Goal: Task Accomplishment & Management: Use online tool/utility

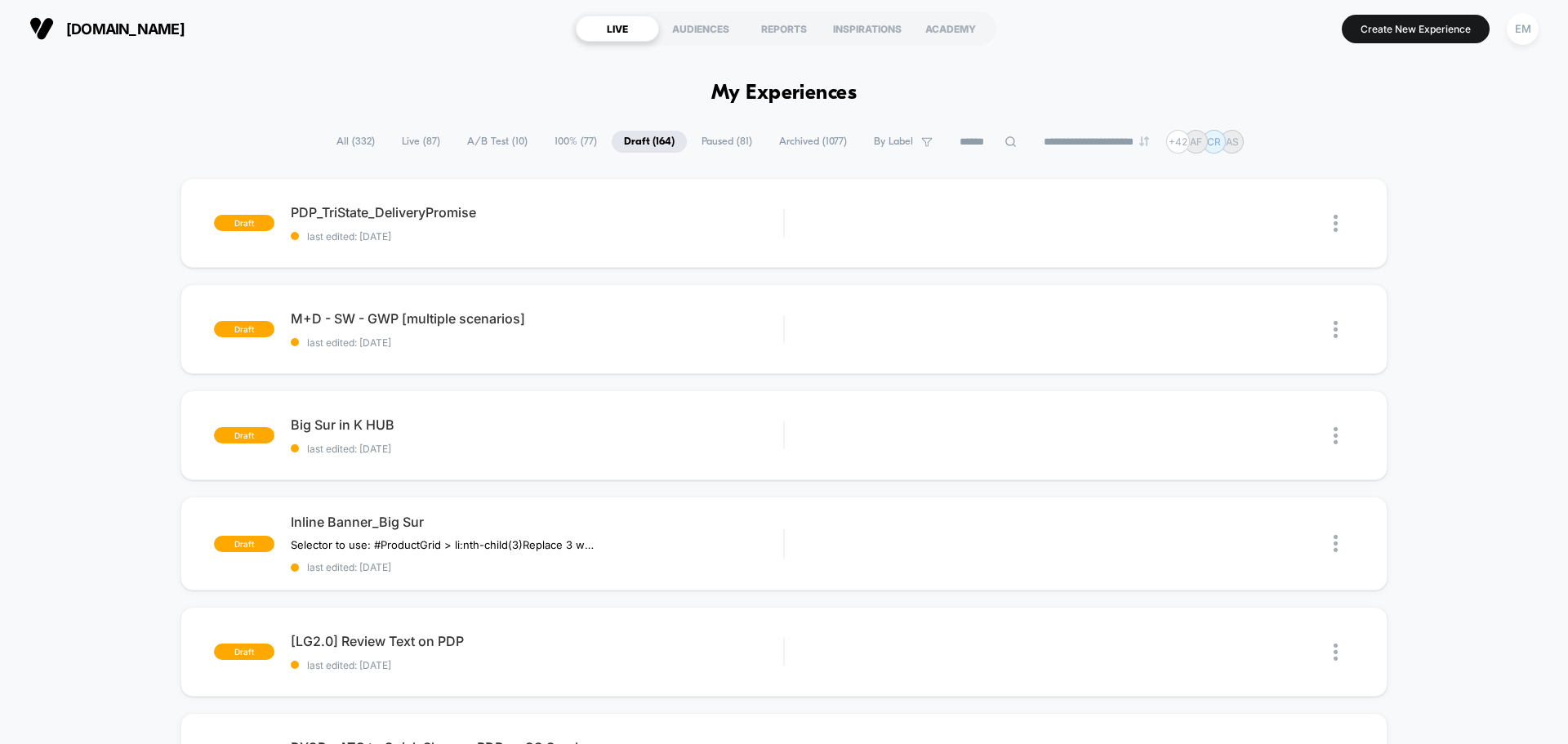
click at [347, 135] on span "All ( 332 )" at bounding box center [355, 142] width 63 height 22
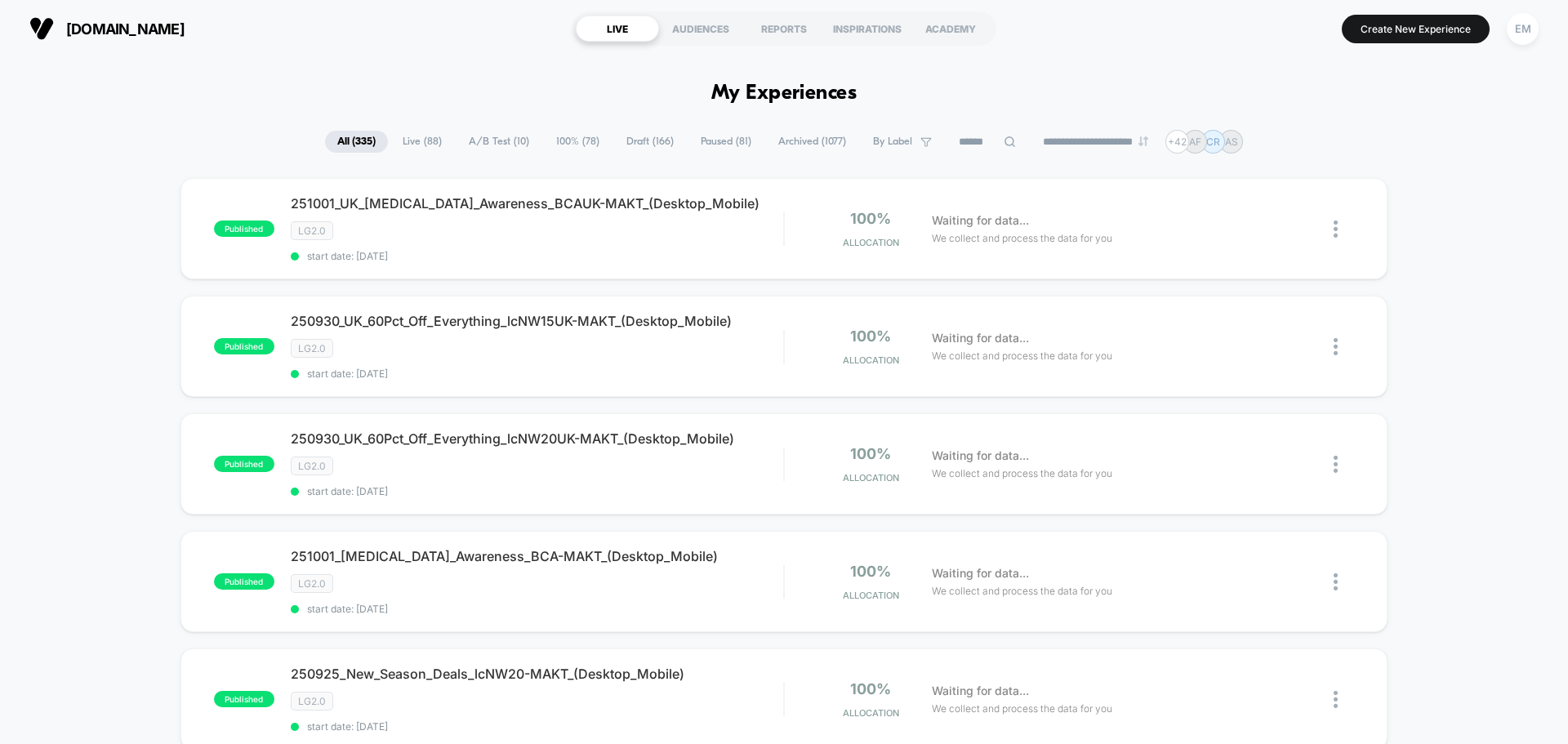
click at [960, 140] on input at bounding box center [987, 142] width 82 height 20
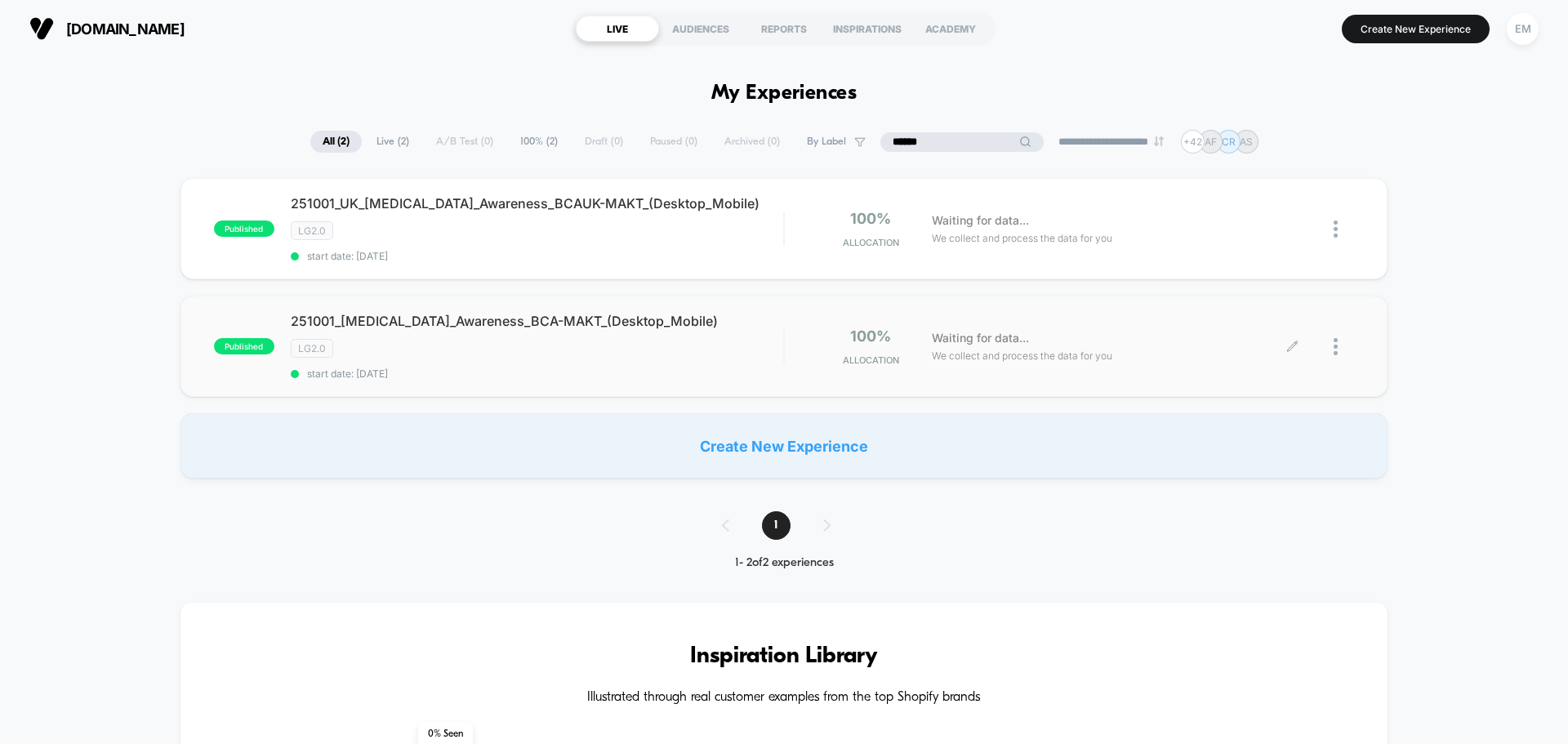
type input "******"
click at [1332, 341] on div at bounding box center [1323, 347] width 61 height 38
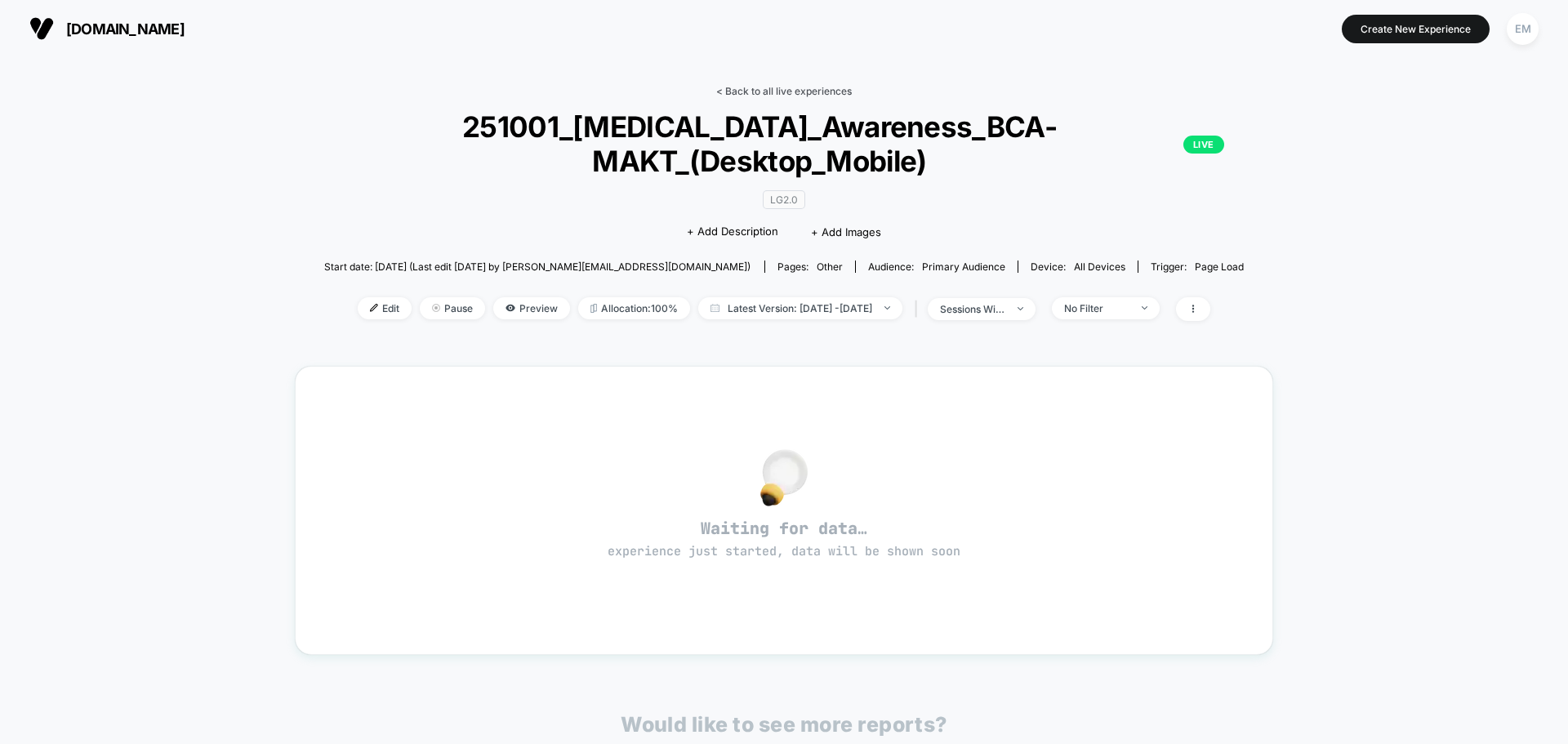
click at [753, 87] on link "< Back to all live experiences" at bounding box center [784, 91] width 135 height 12
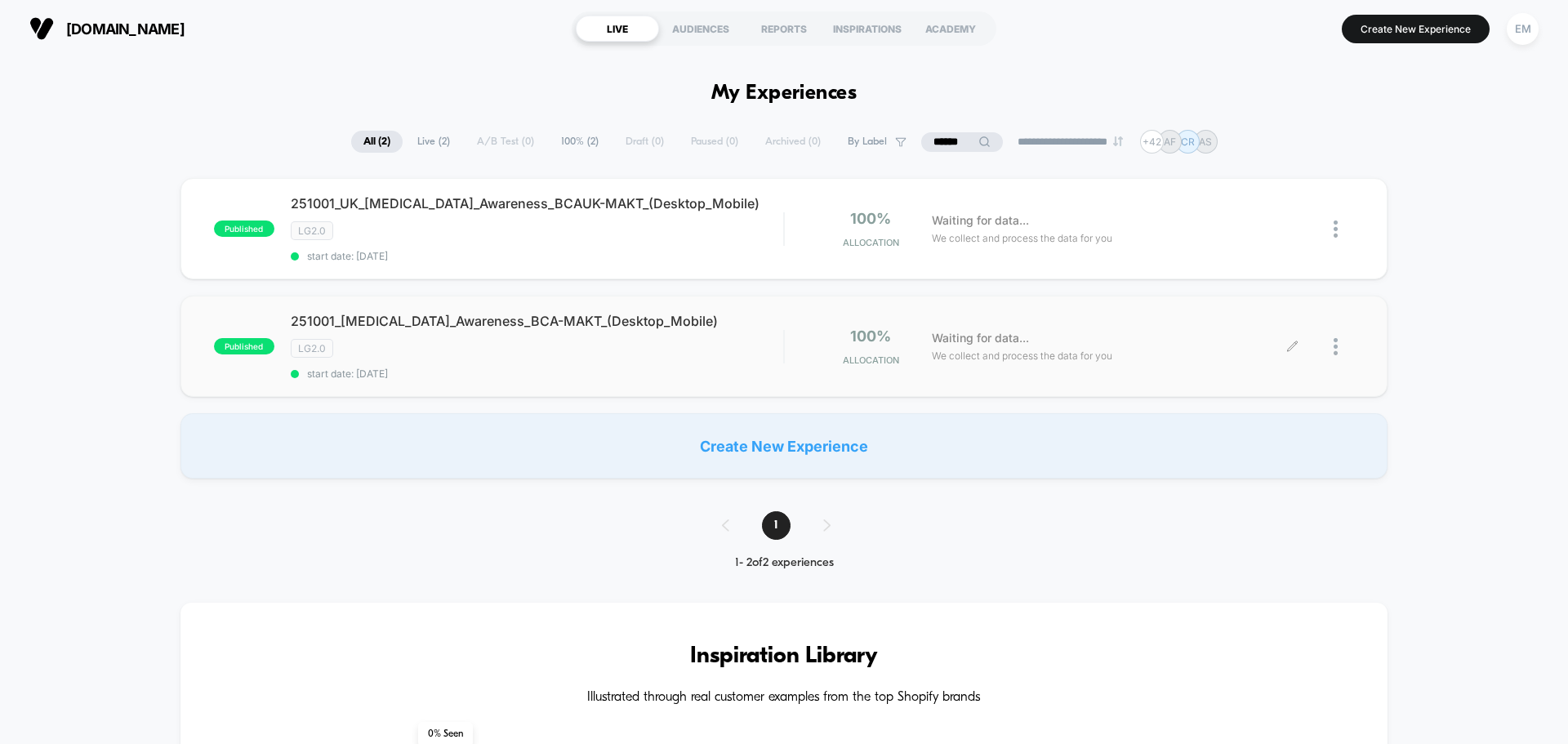
click at [1291, 346] on icon at bounding box center [1292, 347] width 12 height 12
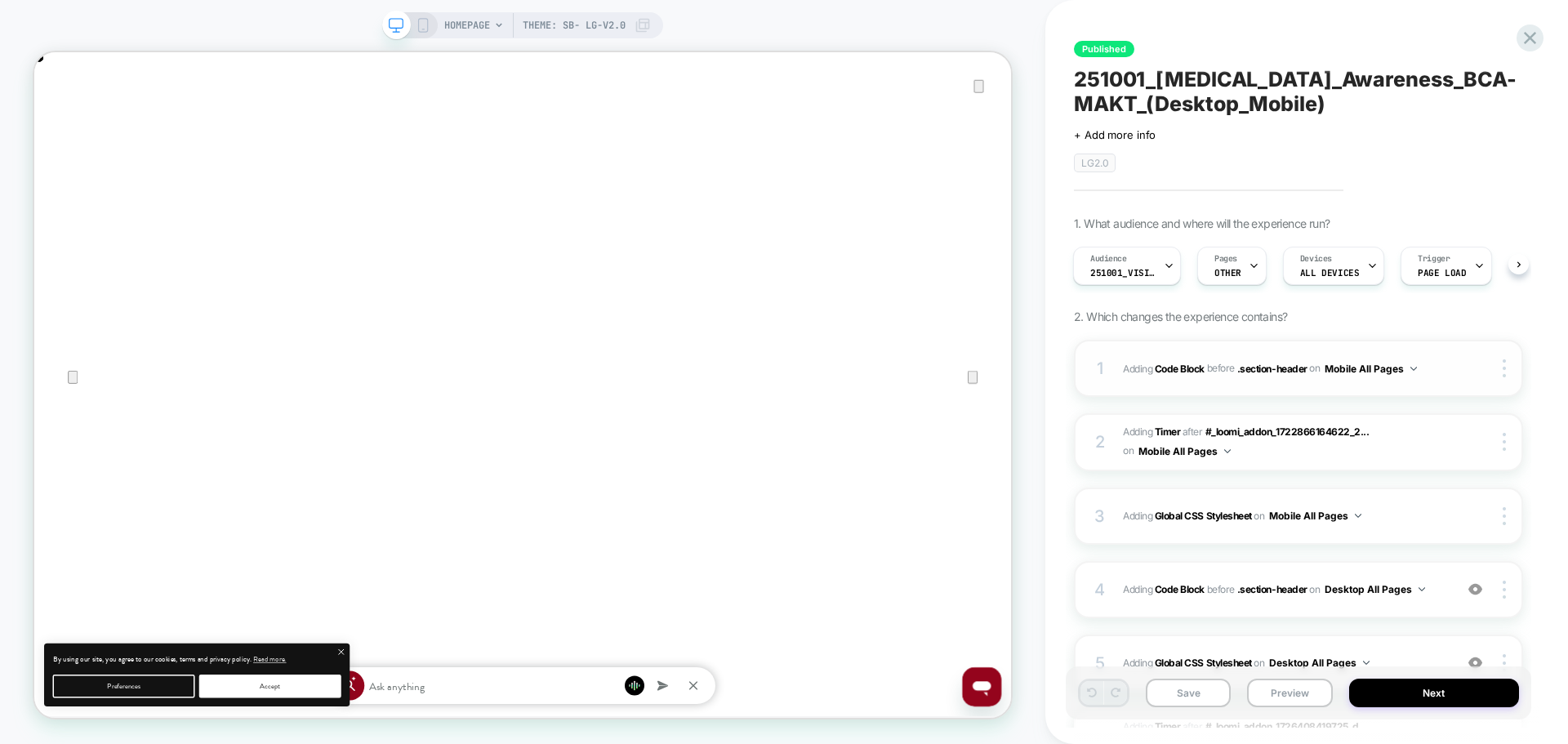
click at [1294, 382] on div "1 Adding Code Block BEFORE .section-header .section-header on Mobile All Pages …" at bounding box center [1298, 368] width 449 height 57
click at [1432, 361] on span "Adding Code Block BEFORE .section-header .section-header on Mobile All Pages" at bounding box center [1284, 368] width 323 height 20
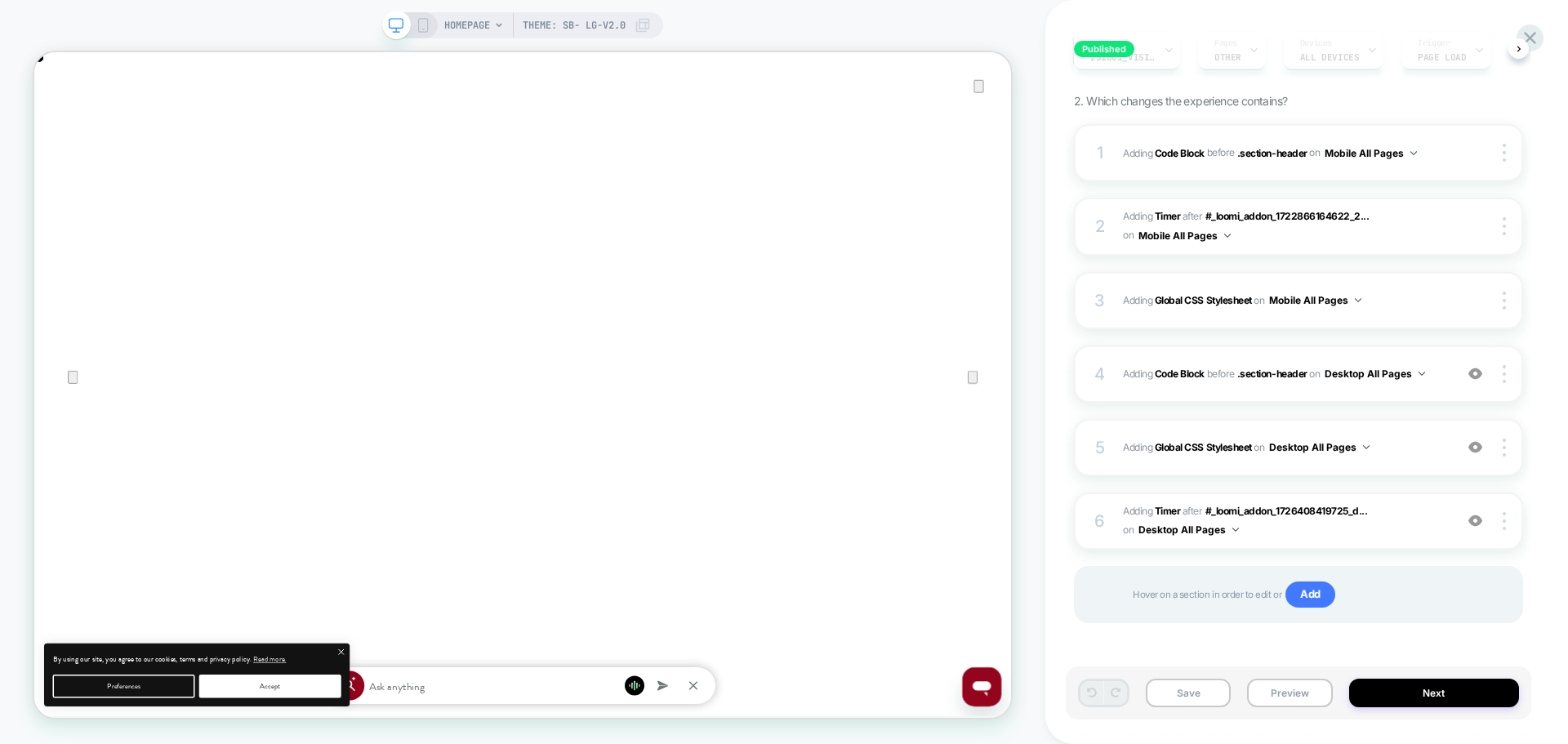
scroll to position [217, 0]
click at [1344, 386] on div "4 Adding Code Block BEFORE .section-header .section-header on Desktop All Pages…" at bounding box center [1298, 372] width 449 height 57
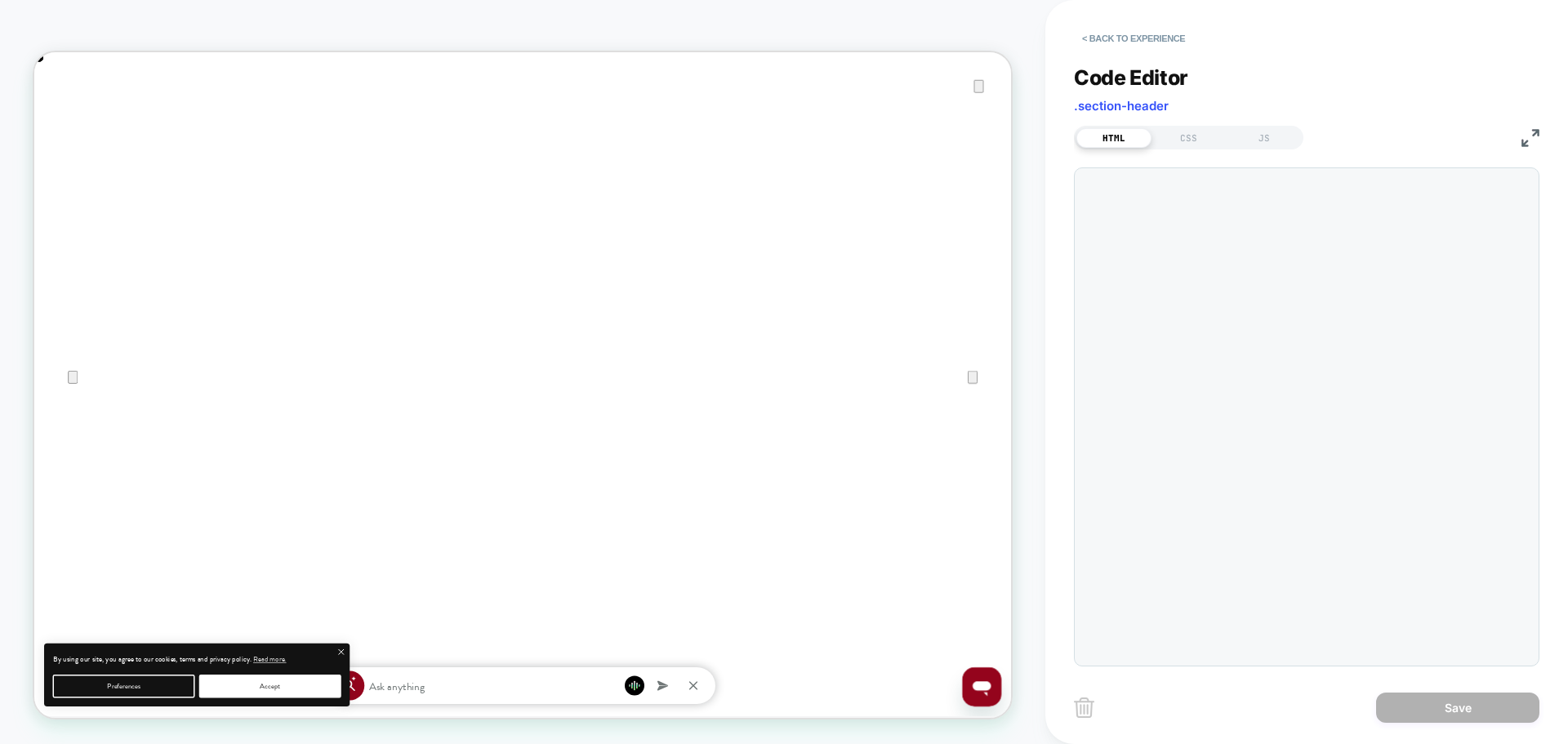
scroll to position [0, 0]
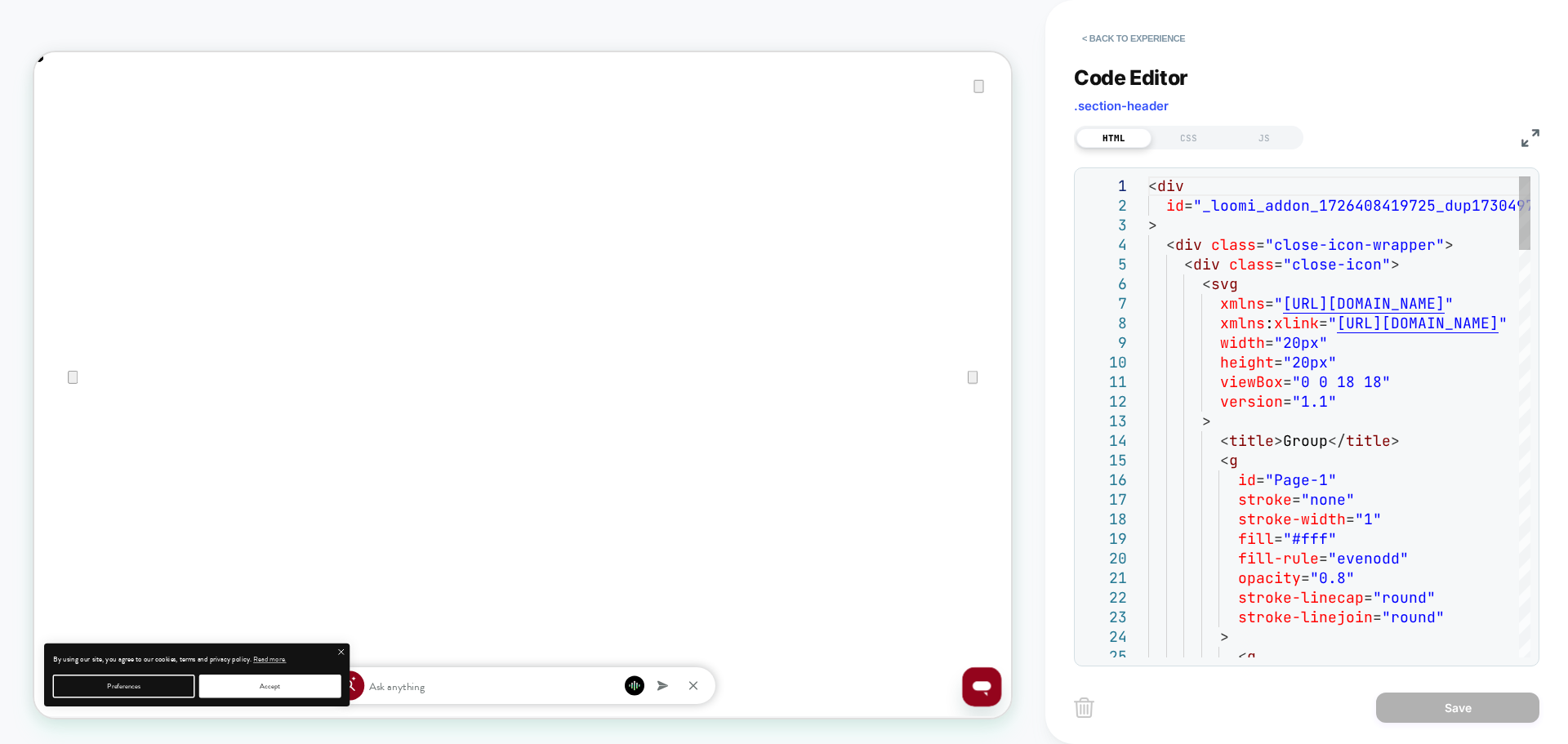
click at [1528, 138] on img at bounding box center [1530, 138] width 18 height 18
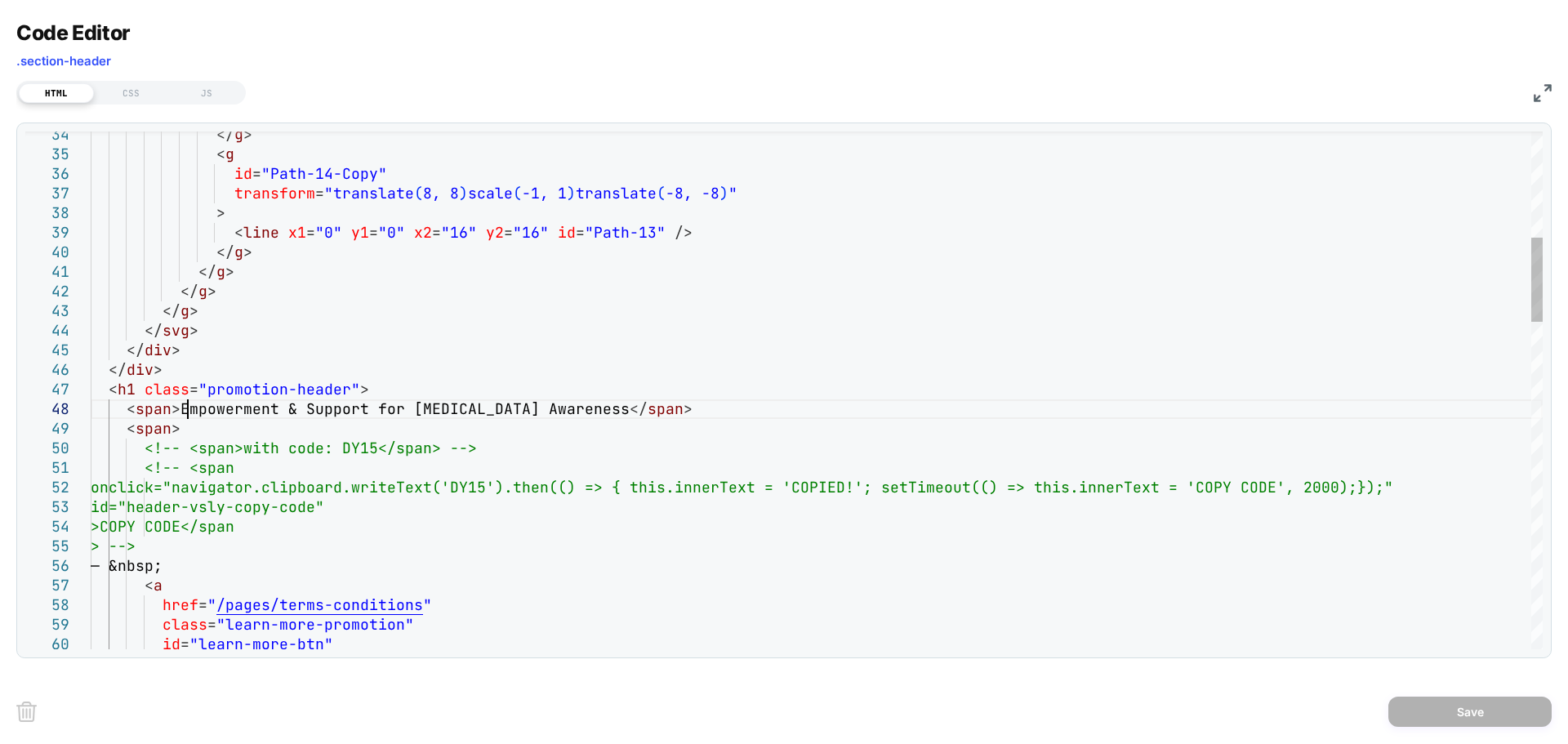
drag, startPoint x: 181, startPoint y: 408, endPoint x: 611, endPoint y: 403, distance: 430.0
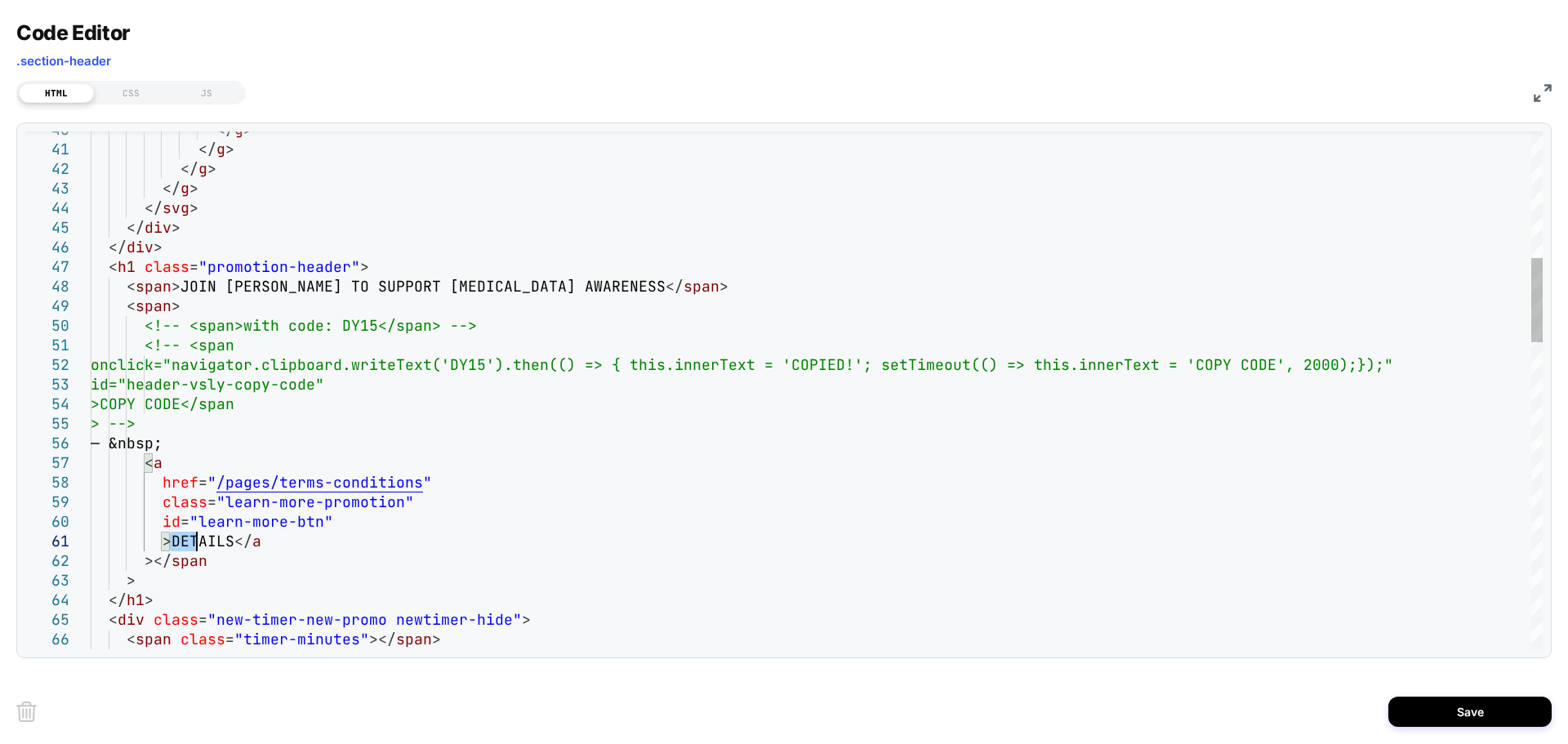
scroll to position [0, 2605]
drag, startPoint x: 171, startPoint y: 540, endPoint x: 233, endPoint y: 536, distance: 62.1
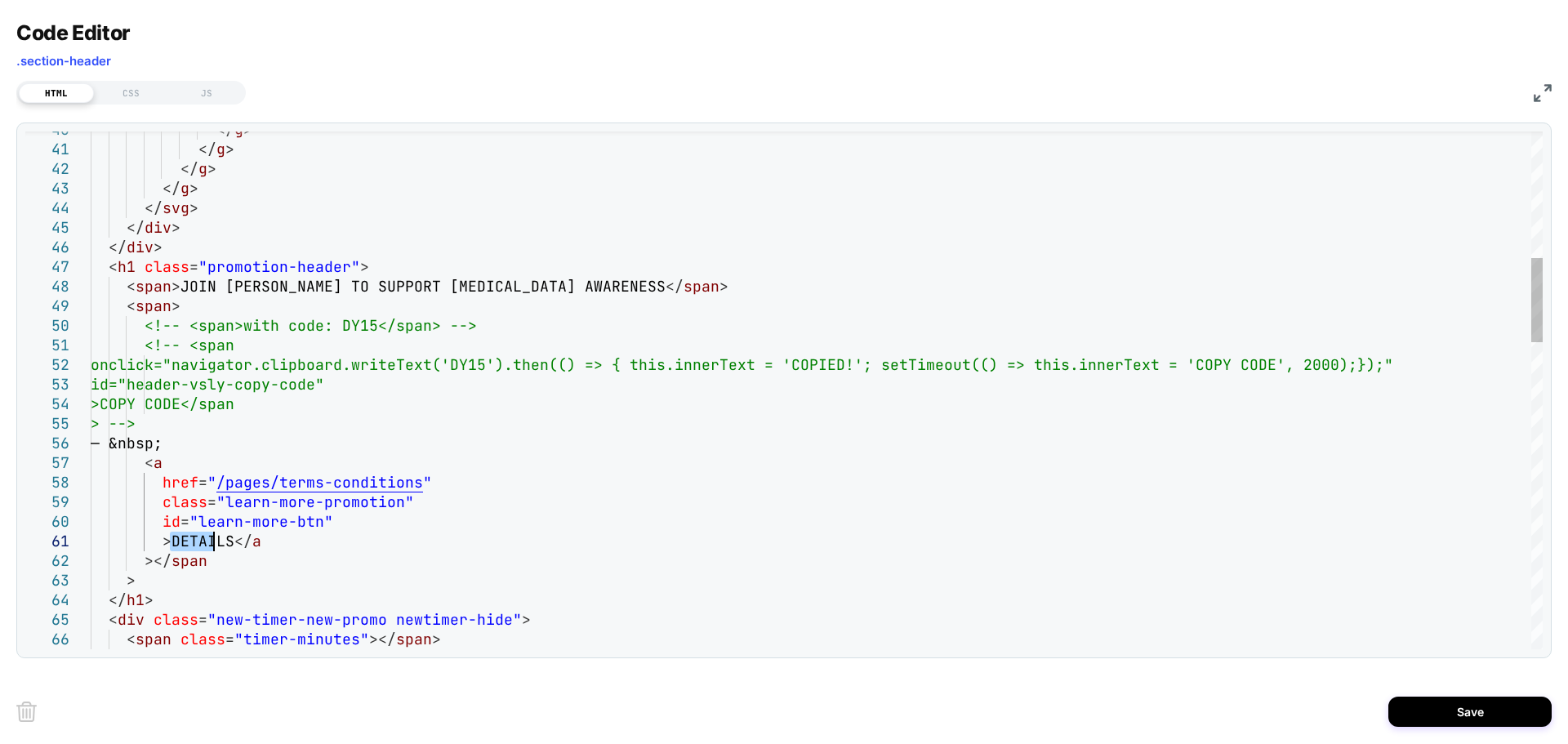
scroll to position [0, 0]
drag, startPoint x: 173, startPoint y: 540, endPoint x: 231, endPoint y: 535, distance: 58.2
type textarea "**********"
click at [1433, 711] on button "Save" at bounding box center [1469, 712] width 163 height 30
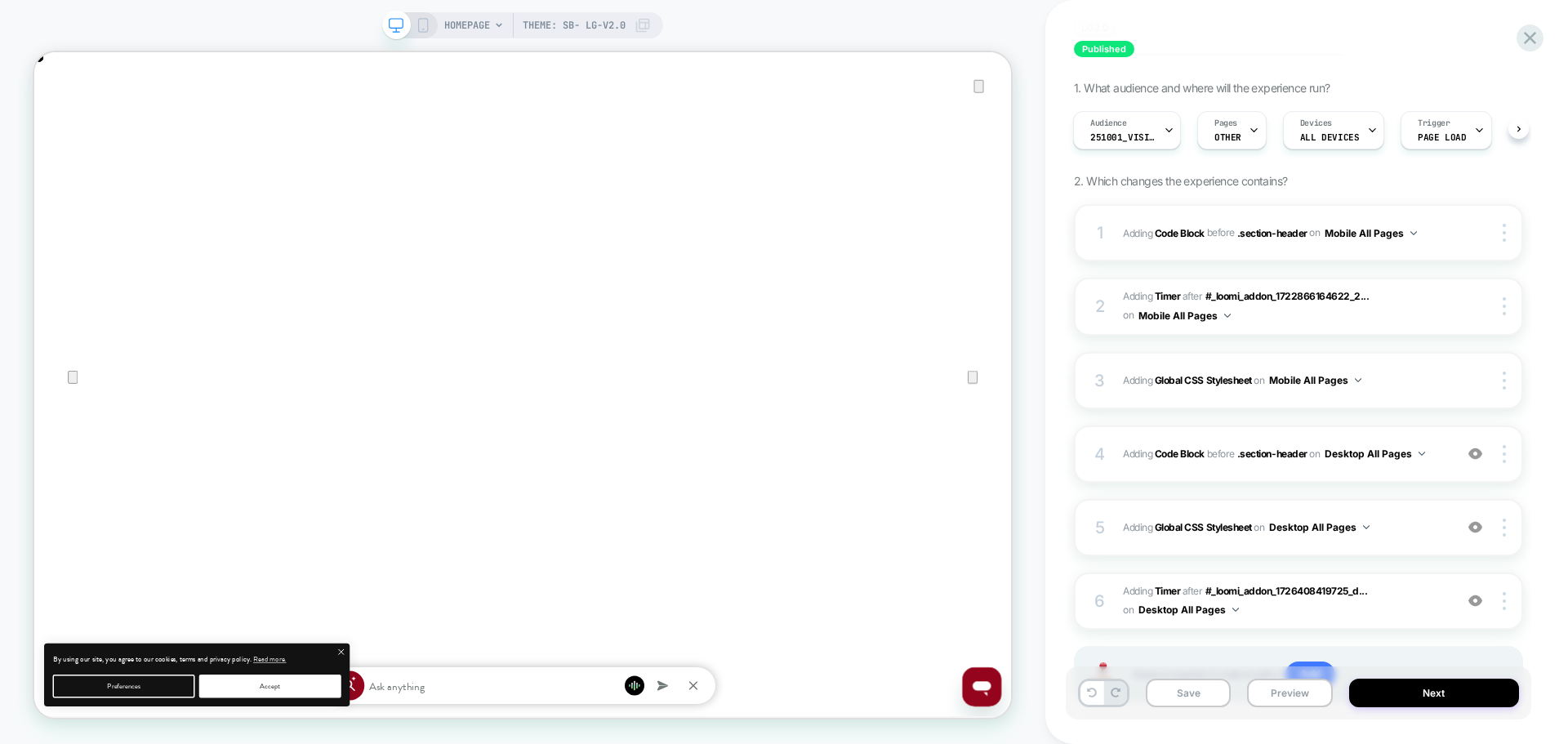
scroll to position [0, 1303]
click at [415, 27] on icon at bounding box center [422, 25] width 14 height 14
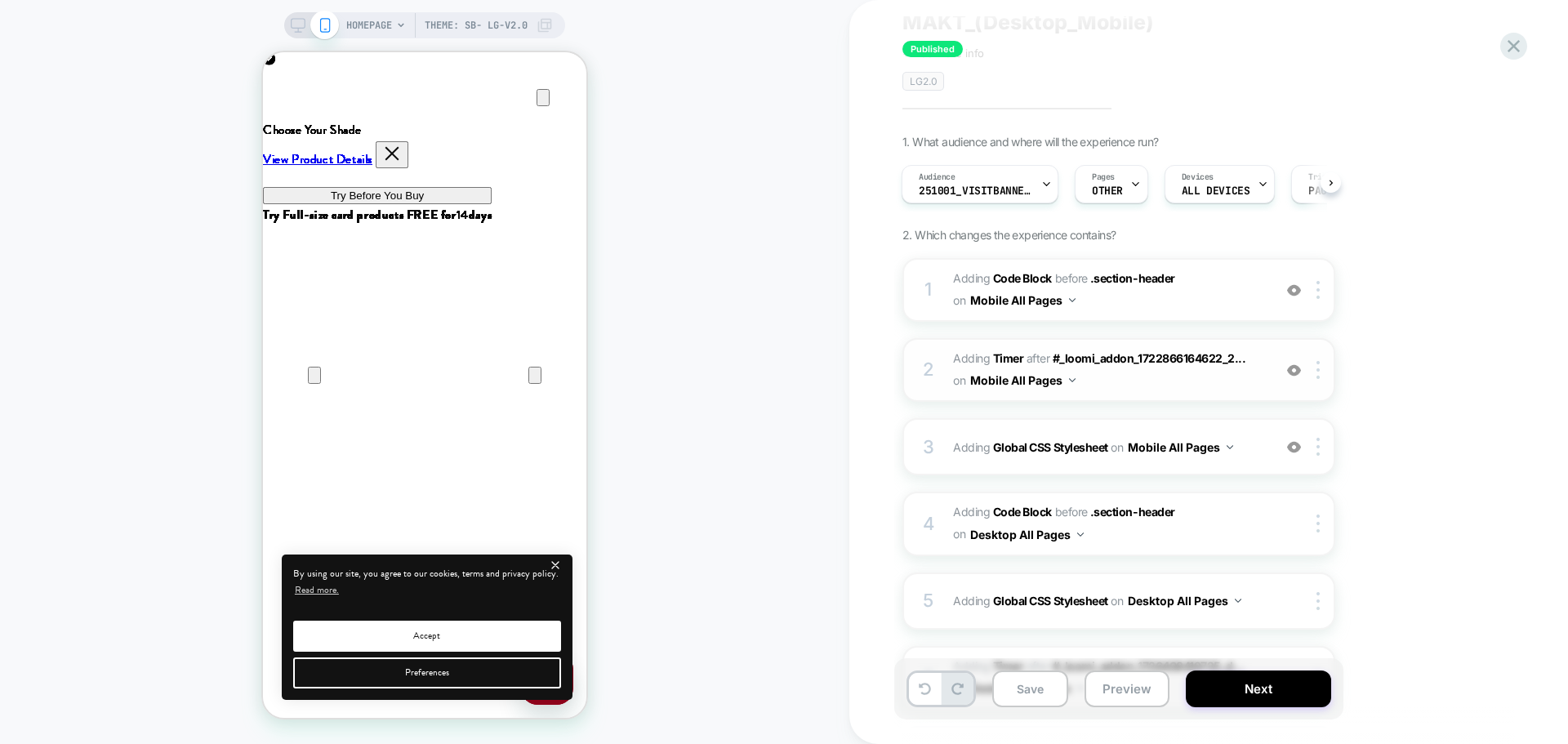
click at [1294, 372] on img at bounding box center [1294, 371] width 14 height 14
click at [1294, 374] on img at bounding box center [1294, 371] width 14 height 14
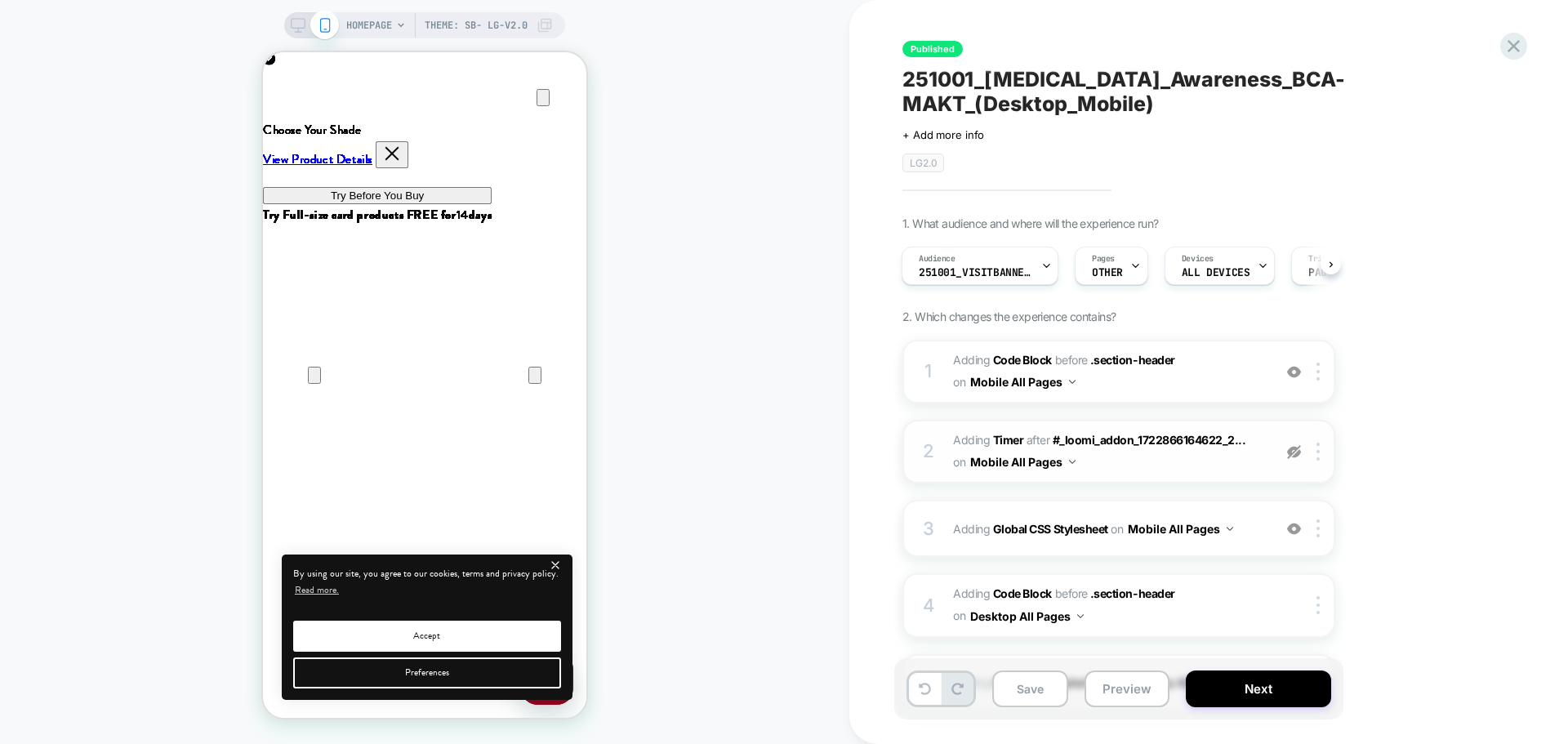
scroll to position [0, 647]
click at [1142, 387] on span "Adding Code Block BEFORE .section-header .section-header on Mobile All Pages" at bounding box center [1108, 371] width 311 height 44
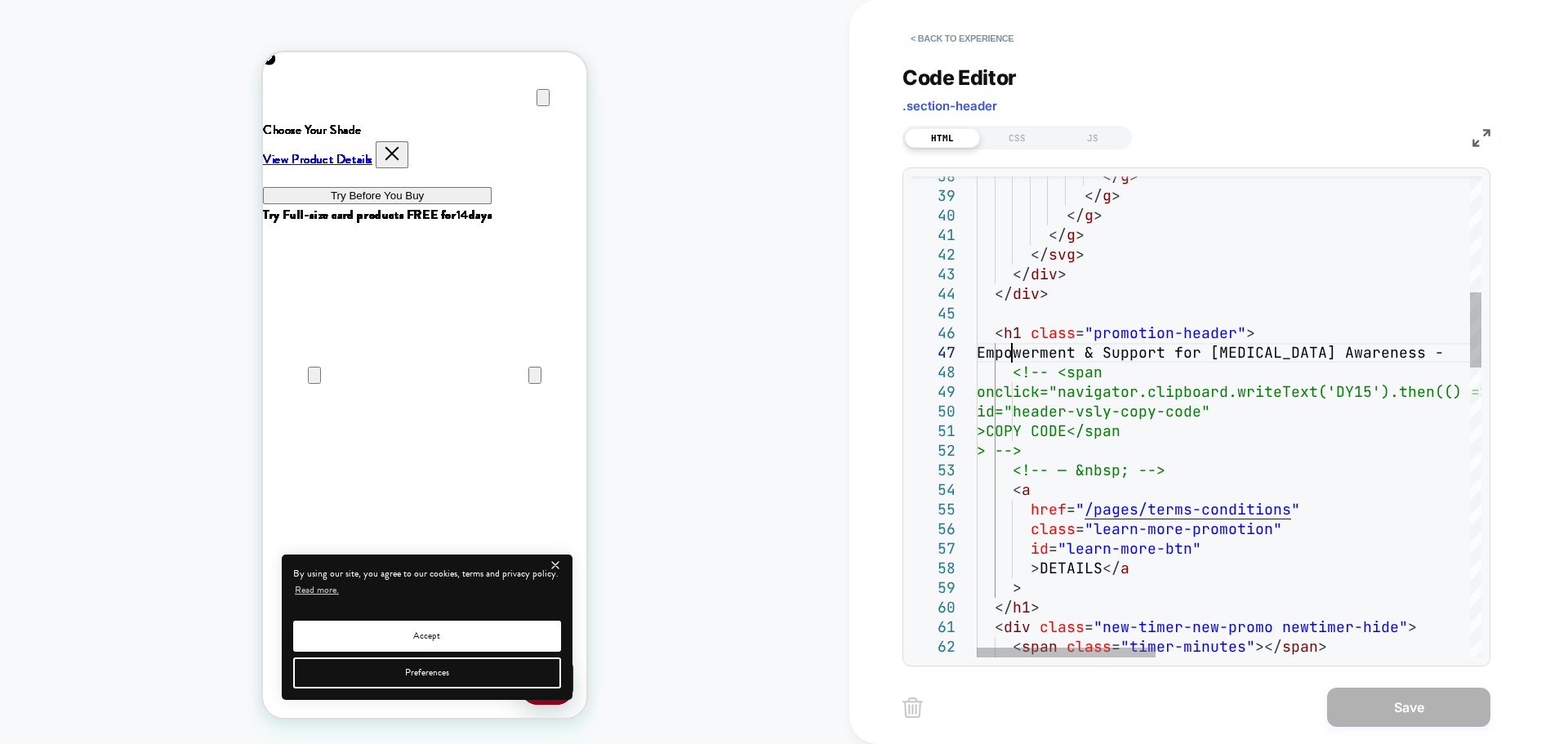
scroll to position [0, 0]
drag, startPoint x: 1012, startPoint y: 356, endPoint x: 1440, endPoint y: 354, distance: 428.0
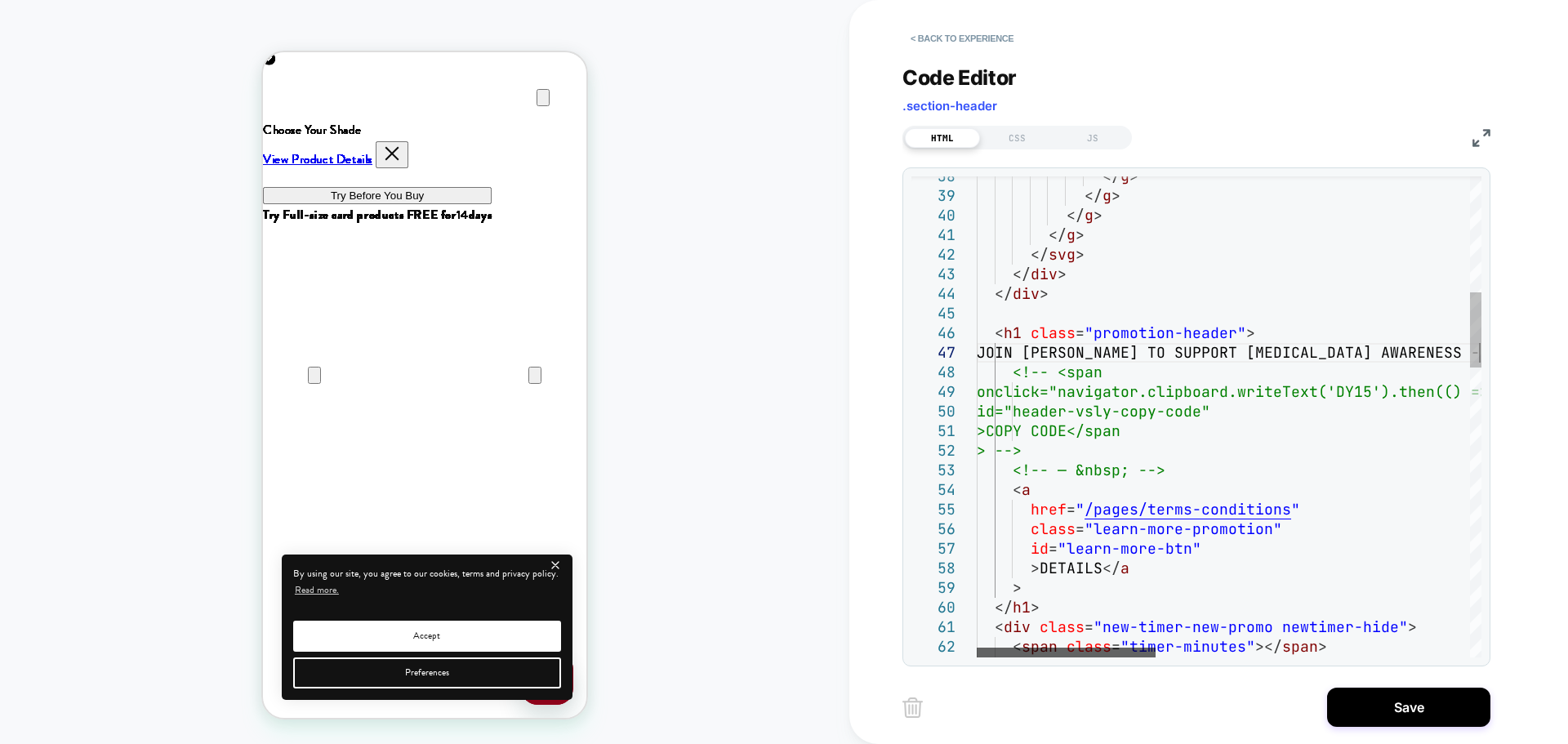
click at [976, 656] on div at bounding box center [1066, 652] width 179 height 10
drag, startPoint x: 1036, startPoint y: 568, endPoint x: 1099, endPoint y: 564, distance: 63.1
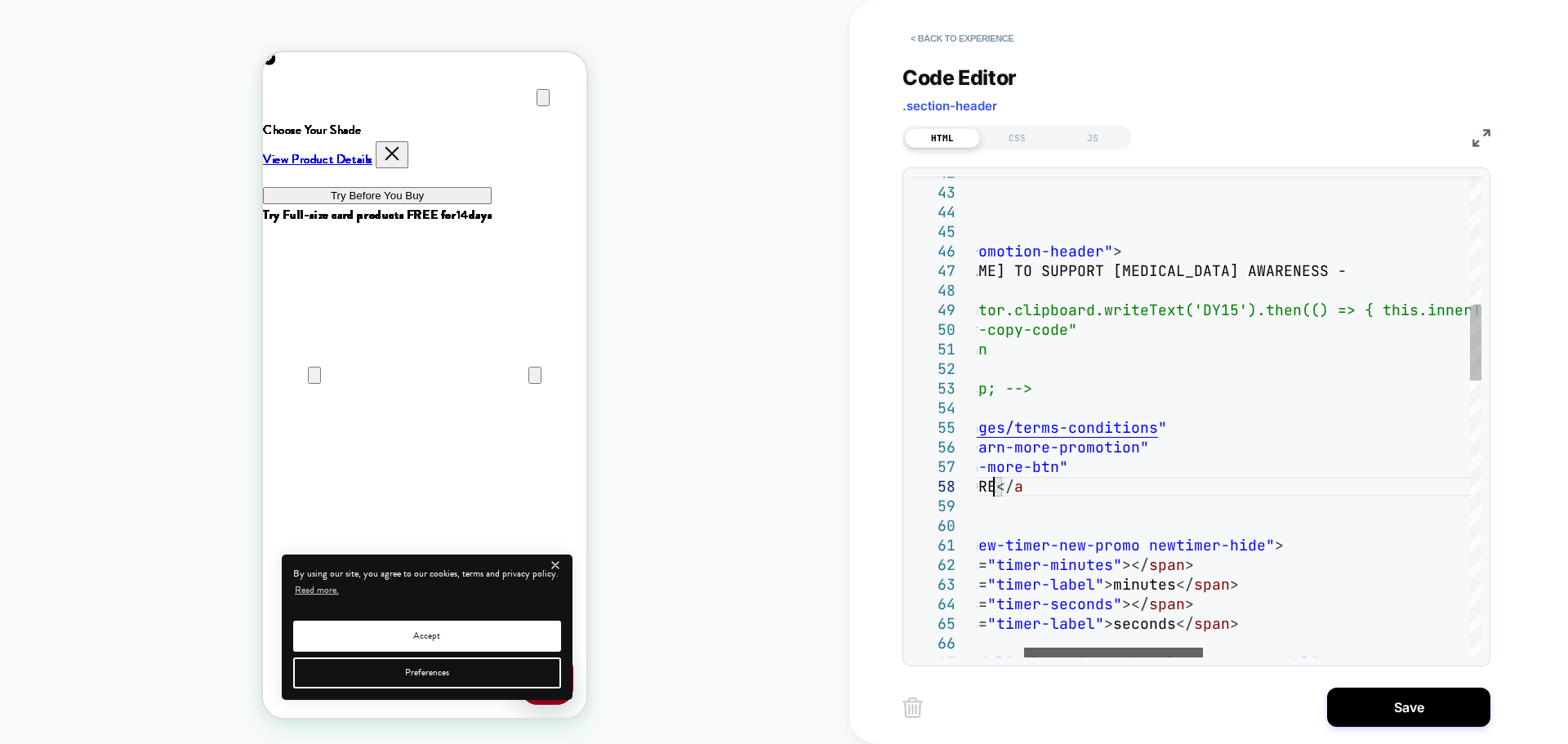
scroll to position [0, 647]
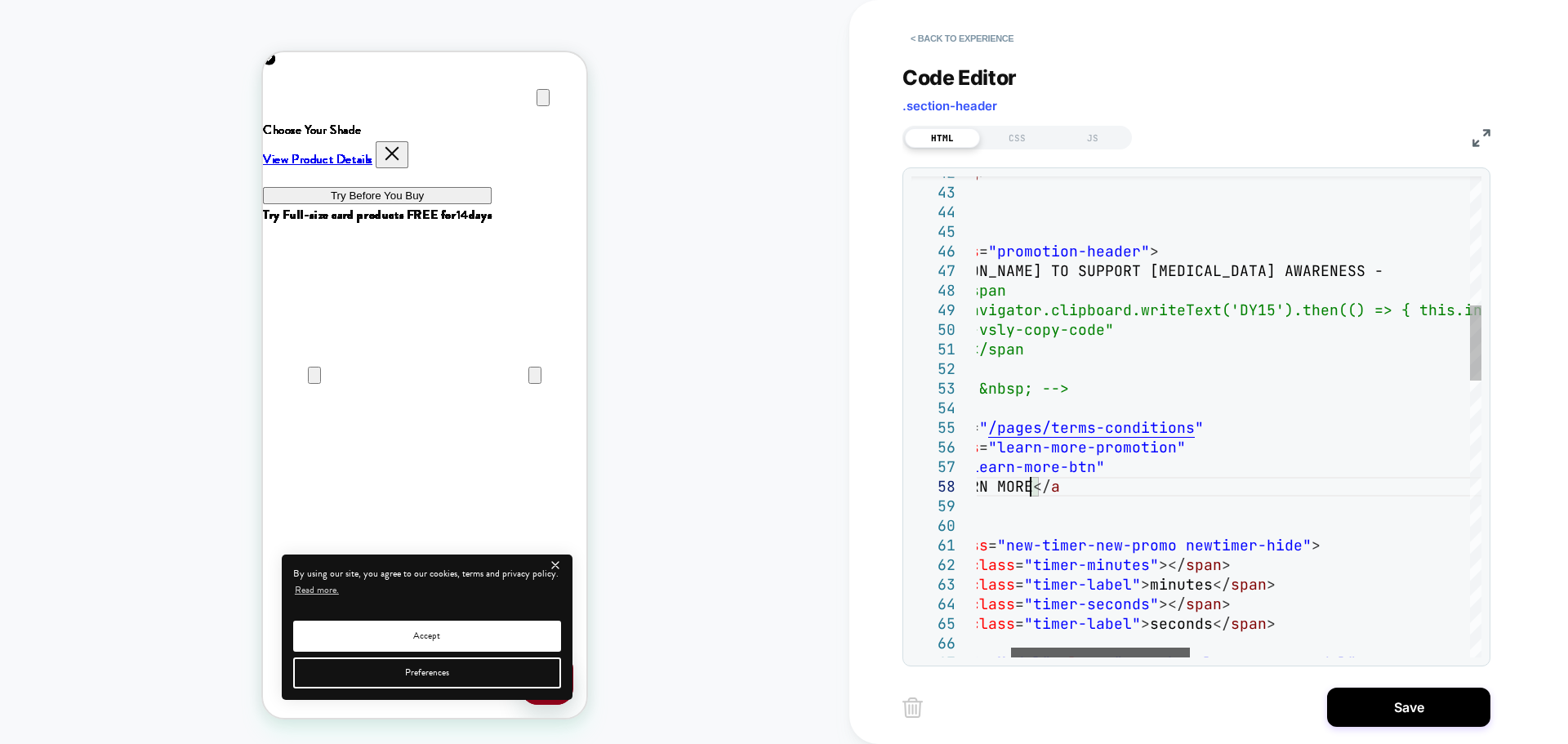
click at [1071, 658] on div at bounding box center [1100, 652] width 179 height 10
click at [1071, 658] on div "42 43 44 45 46 47 48 49 50 51 52 53 54 55 56 57 58 59 60 61 62 63 64 65 66 67 <…" at bounding box center [1196, 417] width 588 height 499
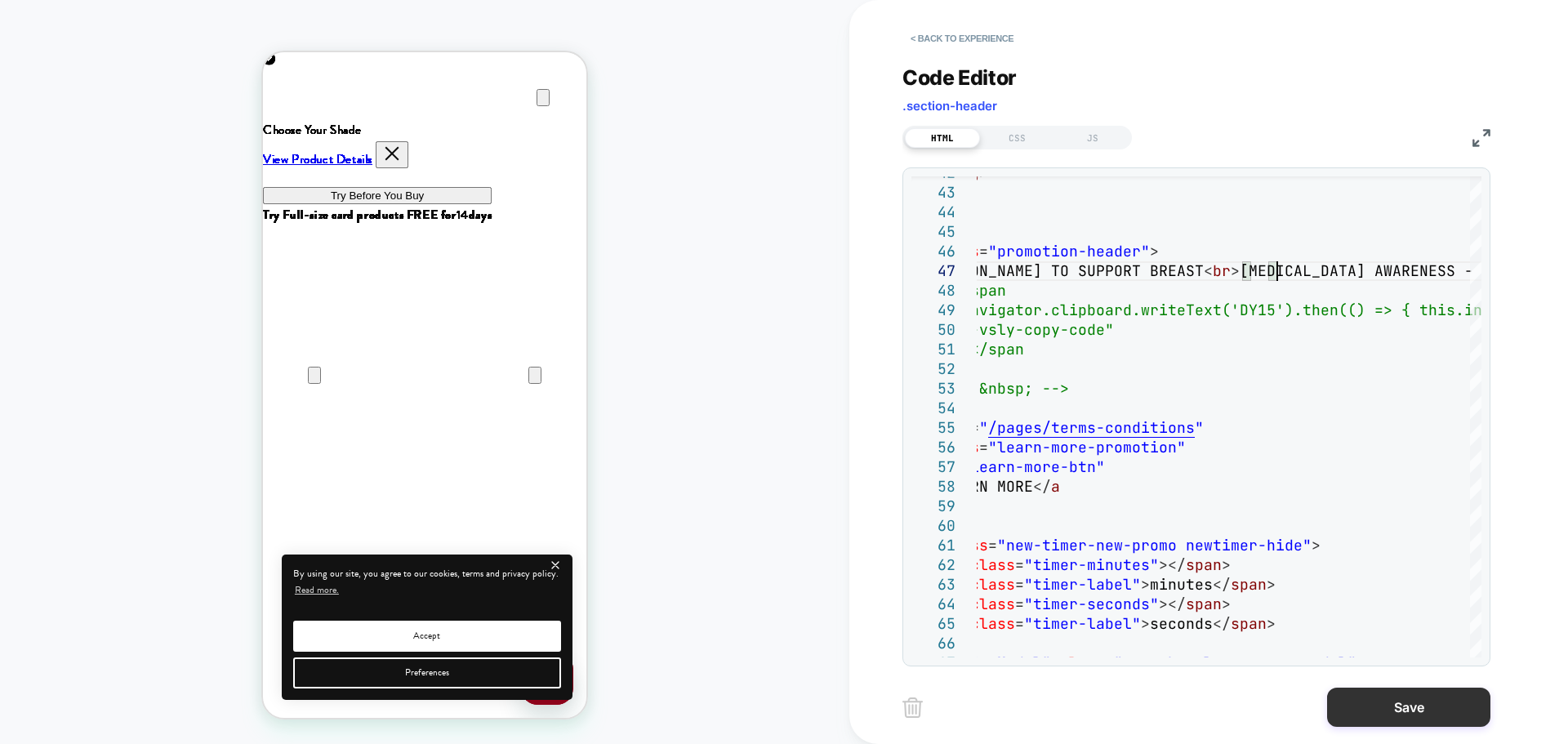
type textarea "**********"
click at [1353, 706] on button "Save" at bounding box center [1408, 707] width 163 height 39
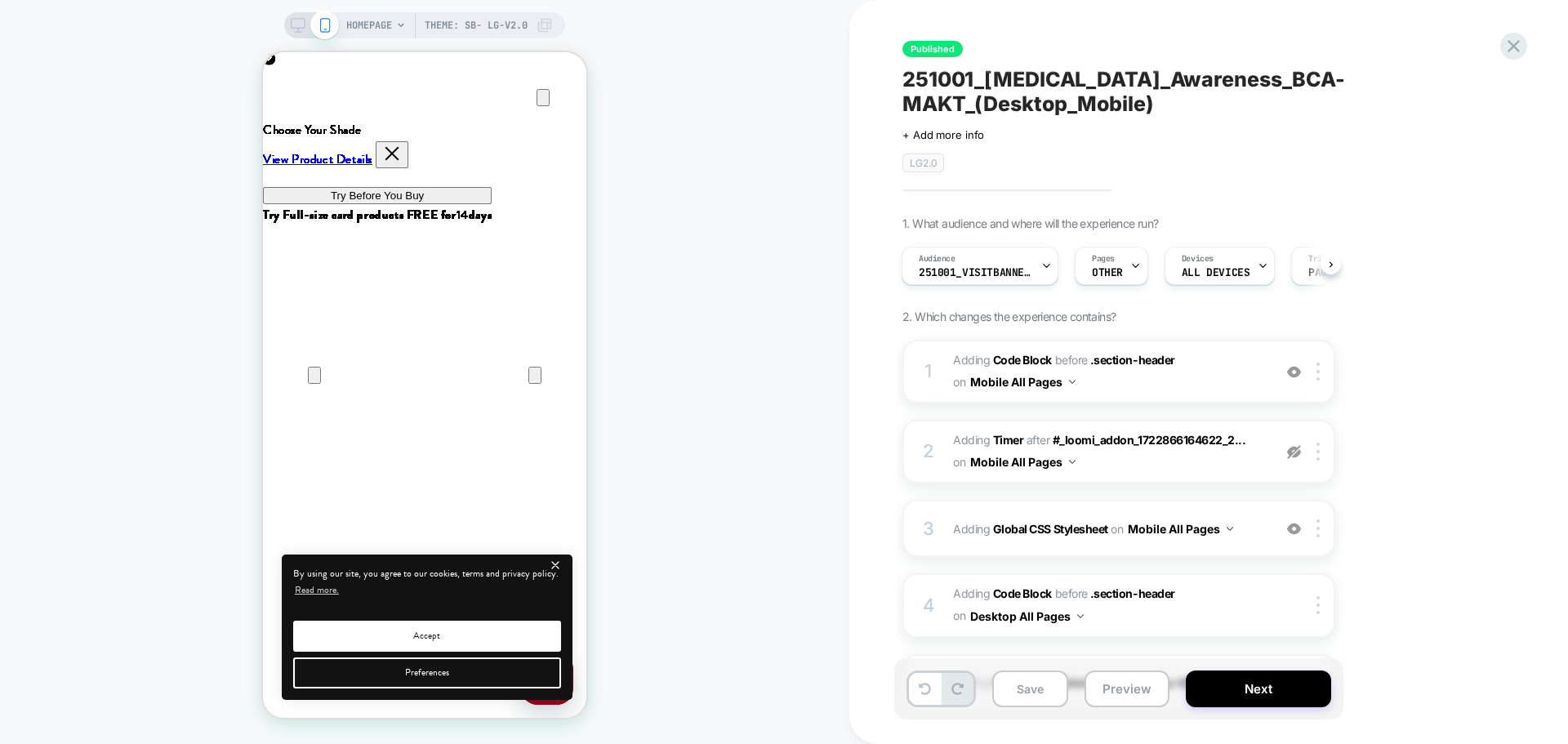
scroll to position [0, 323]
click at [294, 30] on icon at bounding box center [298, 25] width 14 height 14
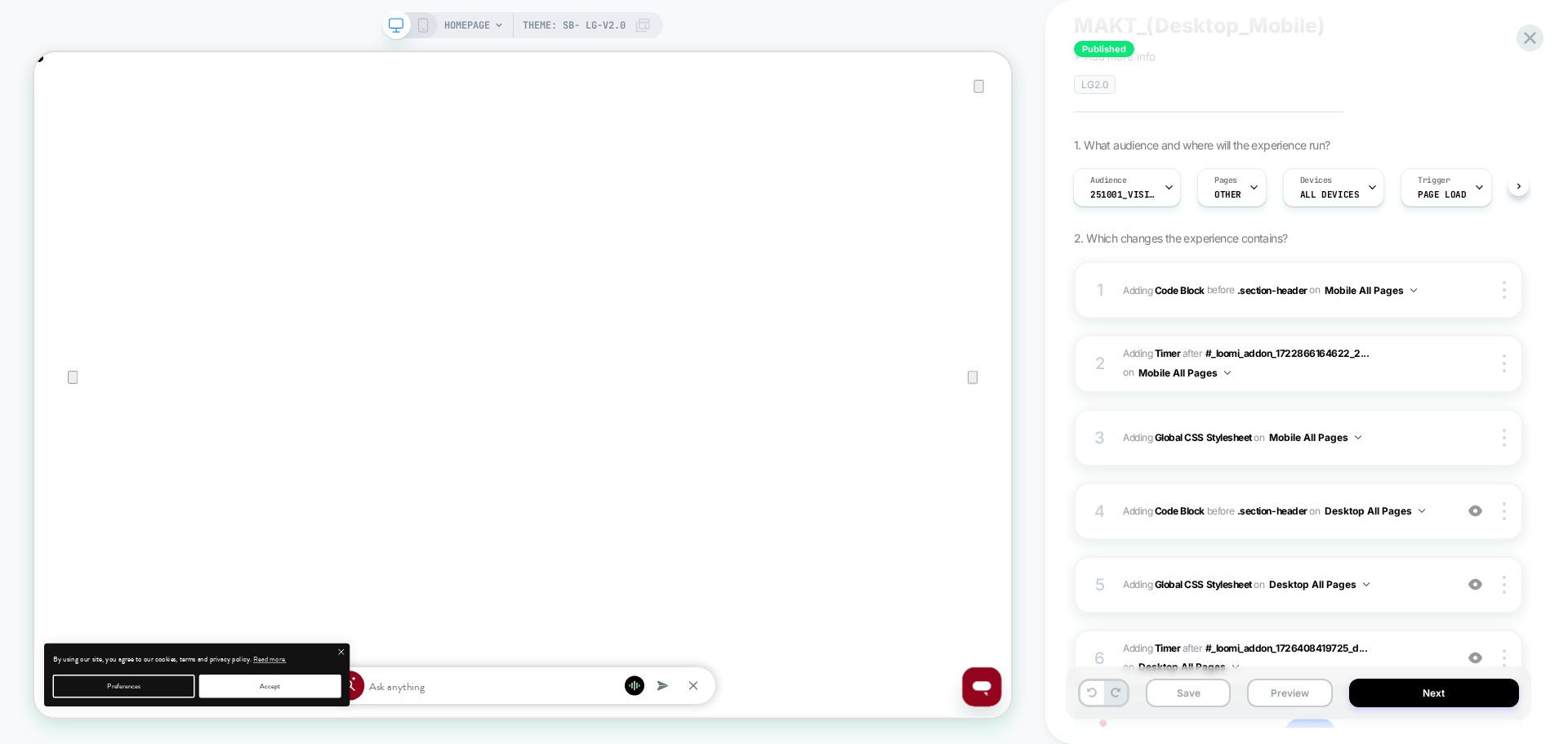
scroll to position [82, 0]
click at [1474, 513] on img at bounding box center [1475, 508] width 14 height 14
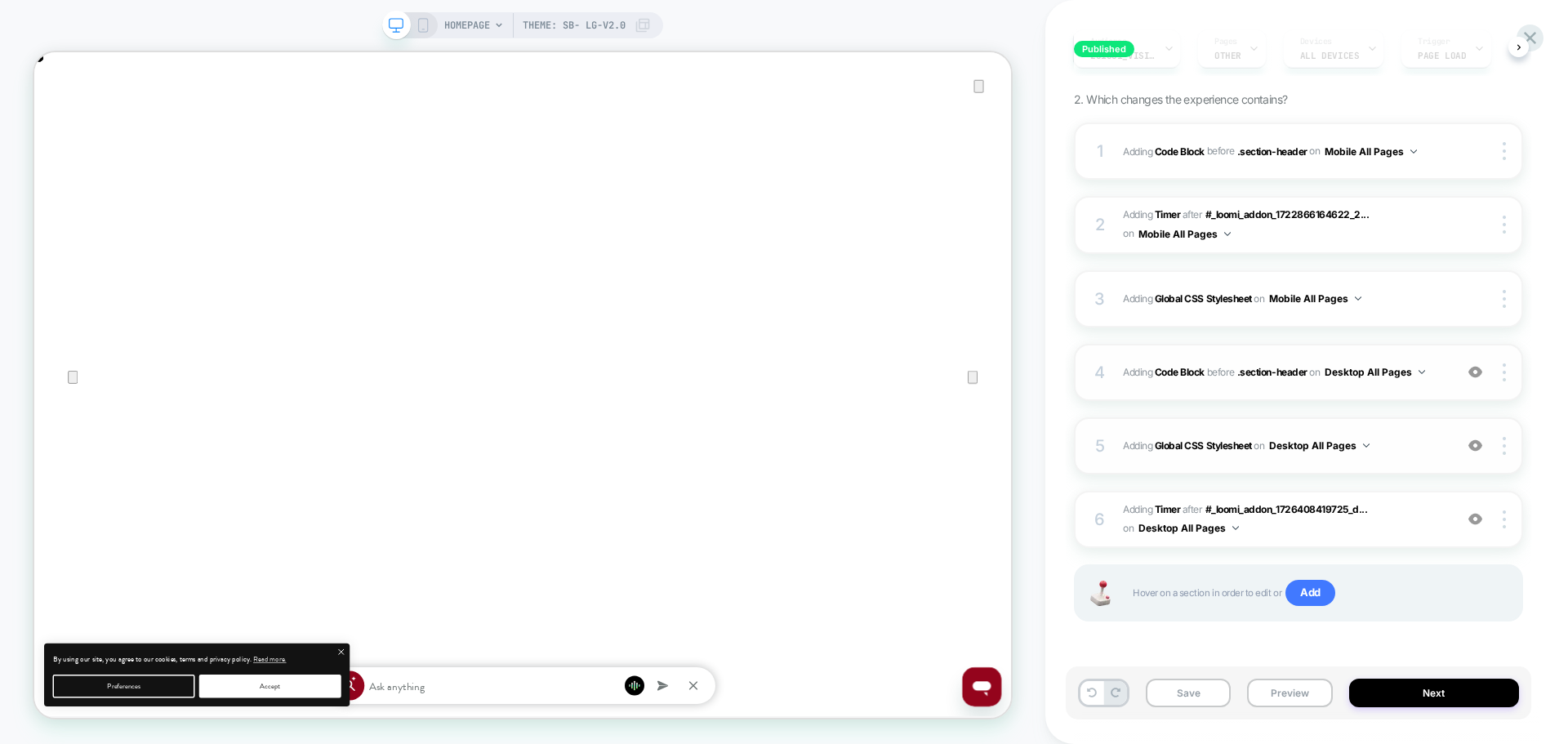
scroll to position [0, 2605]
click at [1475, 445] on img at bounding box center [1475, 446] width 14 height 14
click at [1474, 446] on img at bounding box center [1475, 446] width 14 height 14
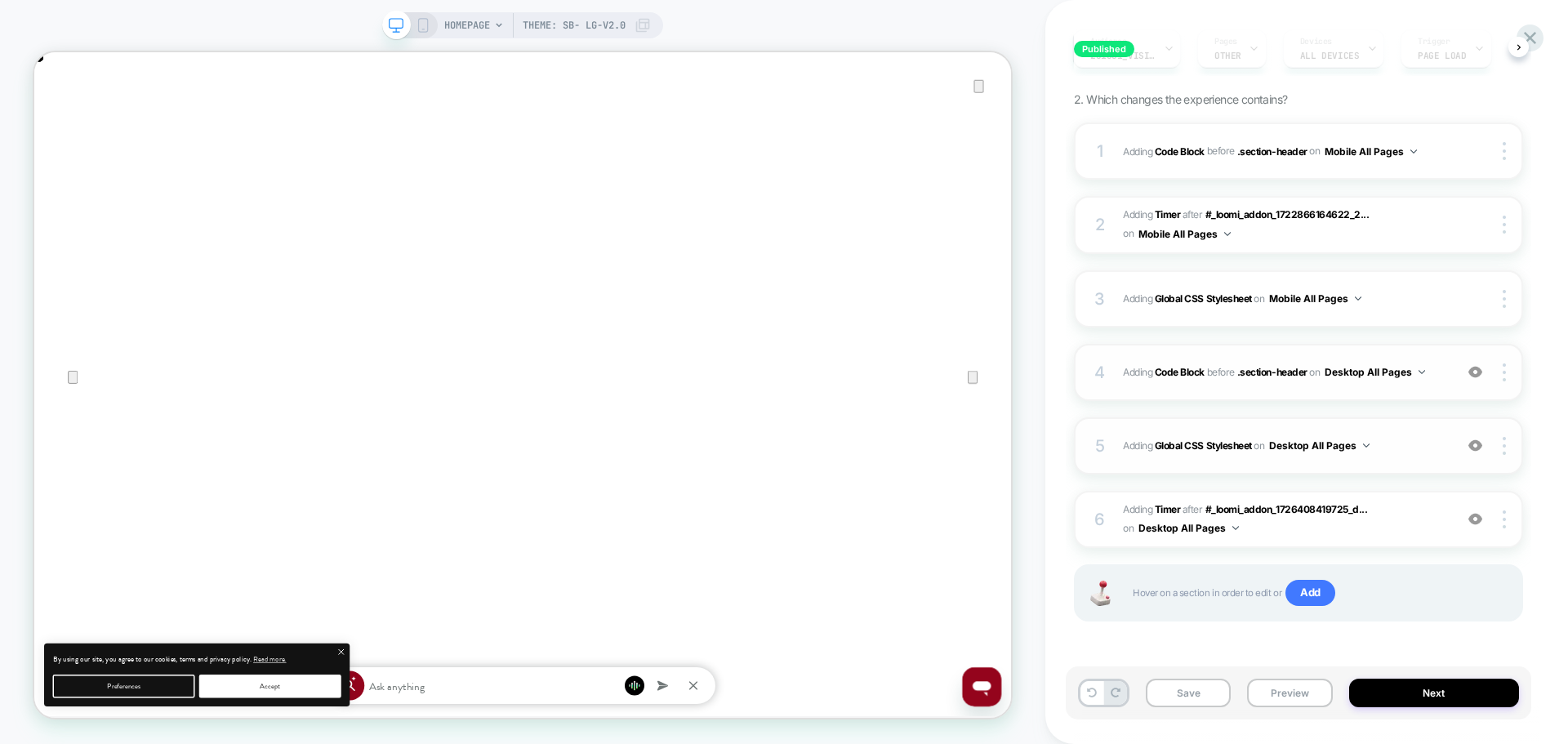
click at [1475, 438] on img at bounding box center [1475, 446] width 14 height 14
click at [1472, 445] on img at bounding box center [1475, 446] width 14 height 14
click at [1477, 522] on img at bounding box center [1475, 519] width 14 height 14
click at [1476, 520] on img at bounding box center [1475, 519] width 14 height 14
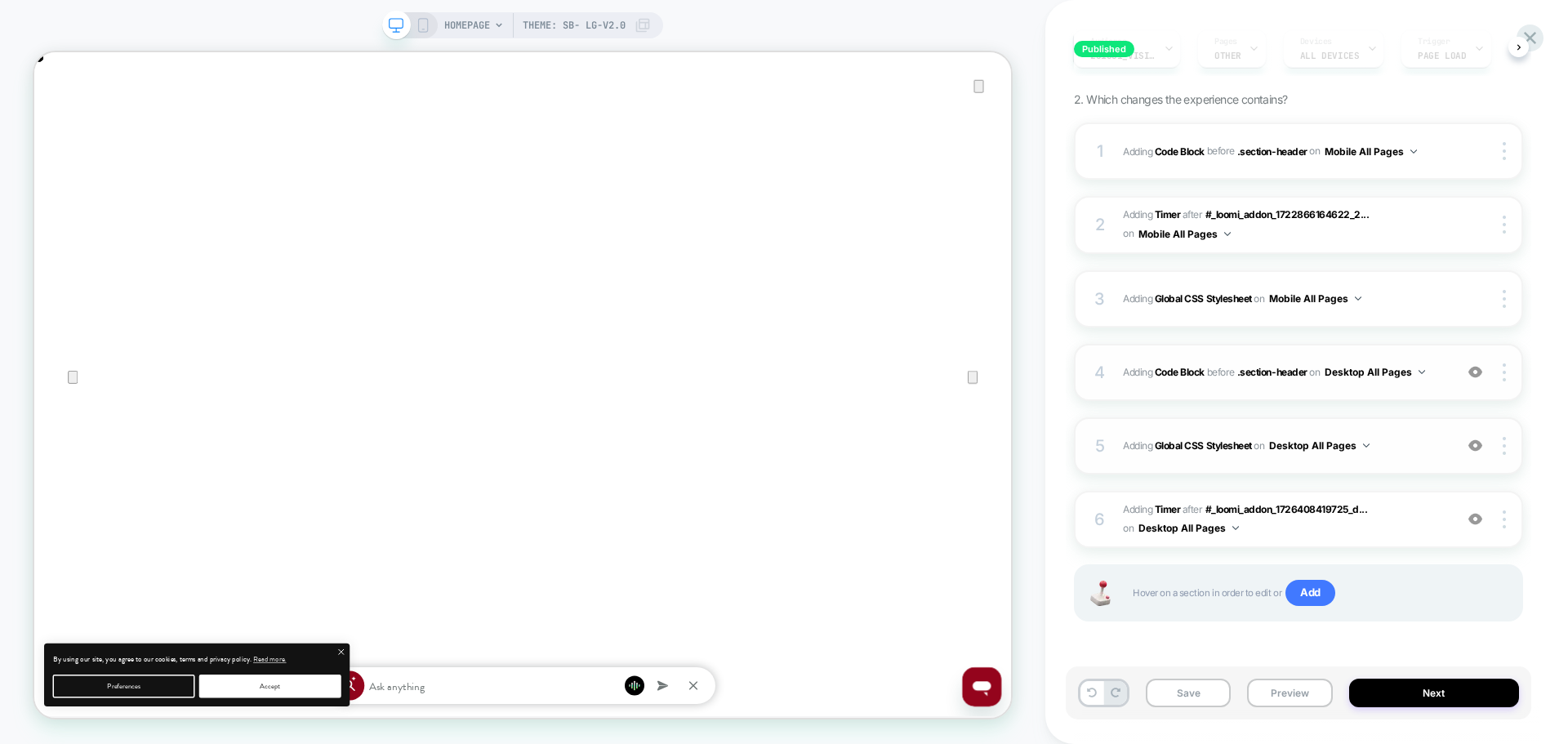
click at [1476, 520] on img at bounding box center [1475, 519] width 14 height 14
click at [1477, 376] on img at bounding box center [1475, 372] width 14 height 14
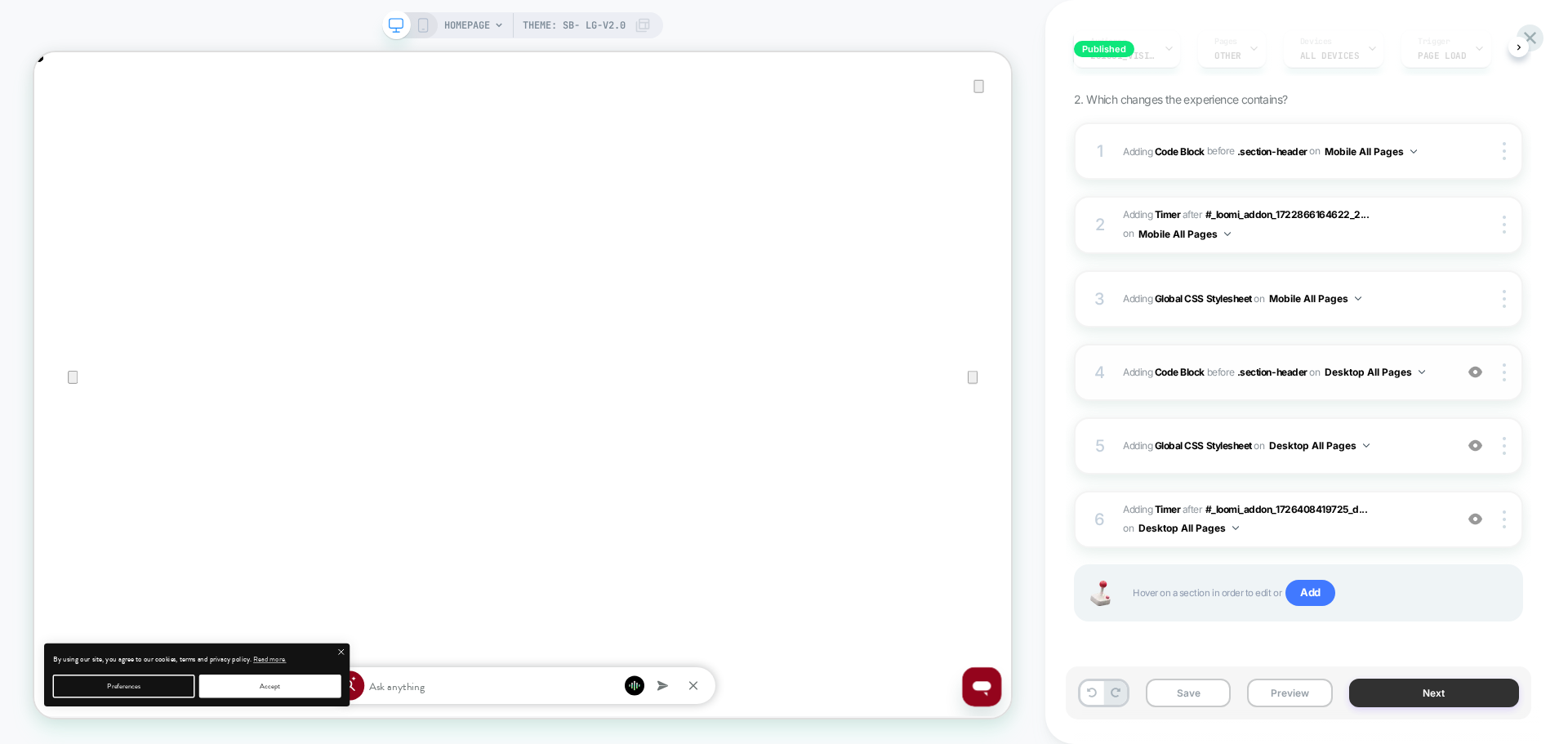
click at [1376, 696] on button "Next" at bounding box center [1434, 693] width 171 height 29
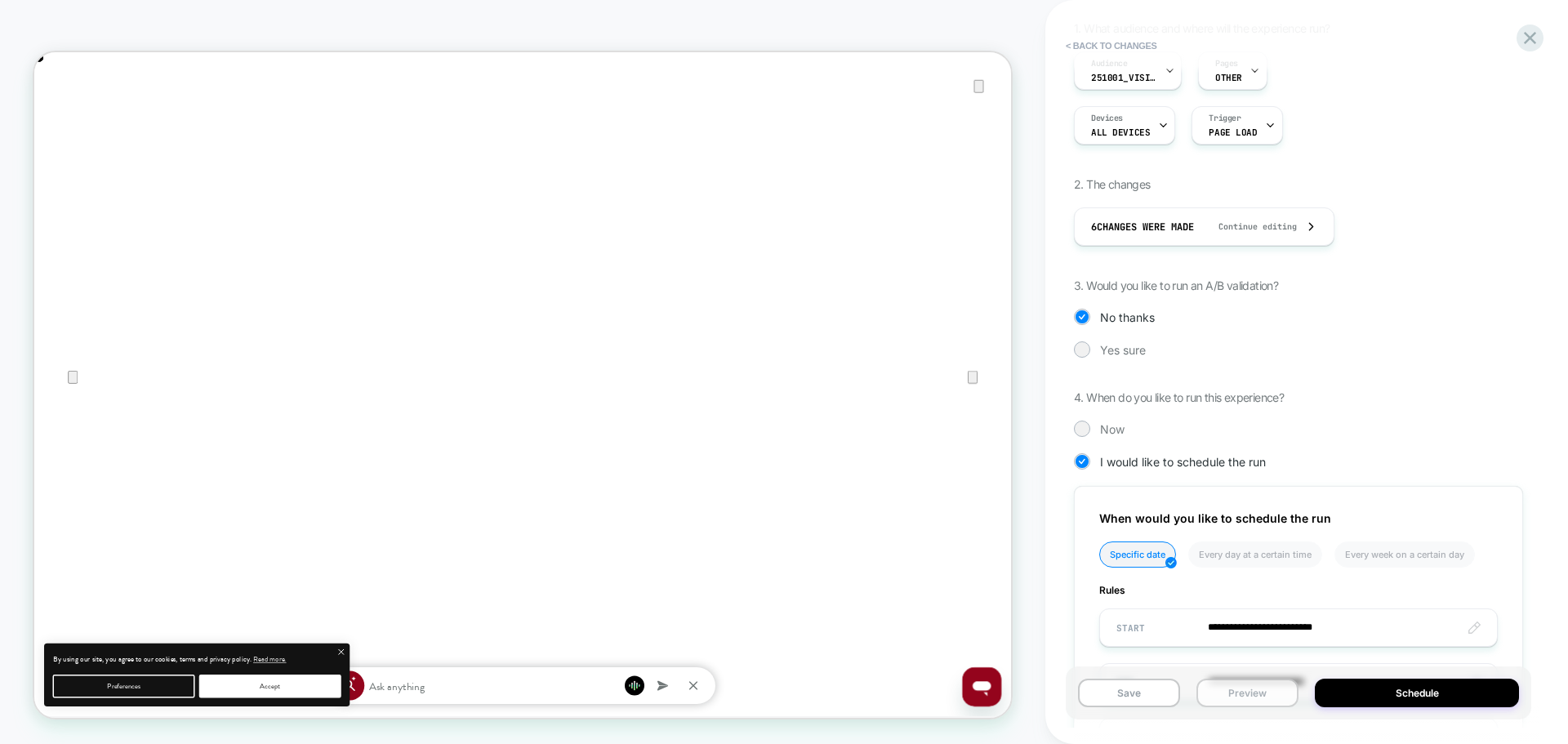
scroll to position [245, 0]
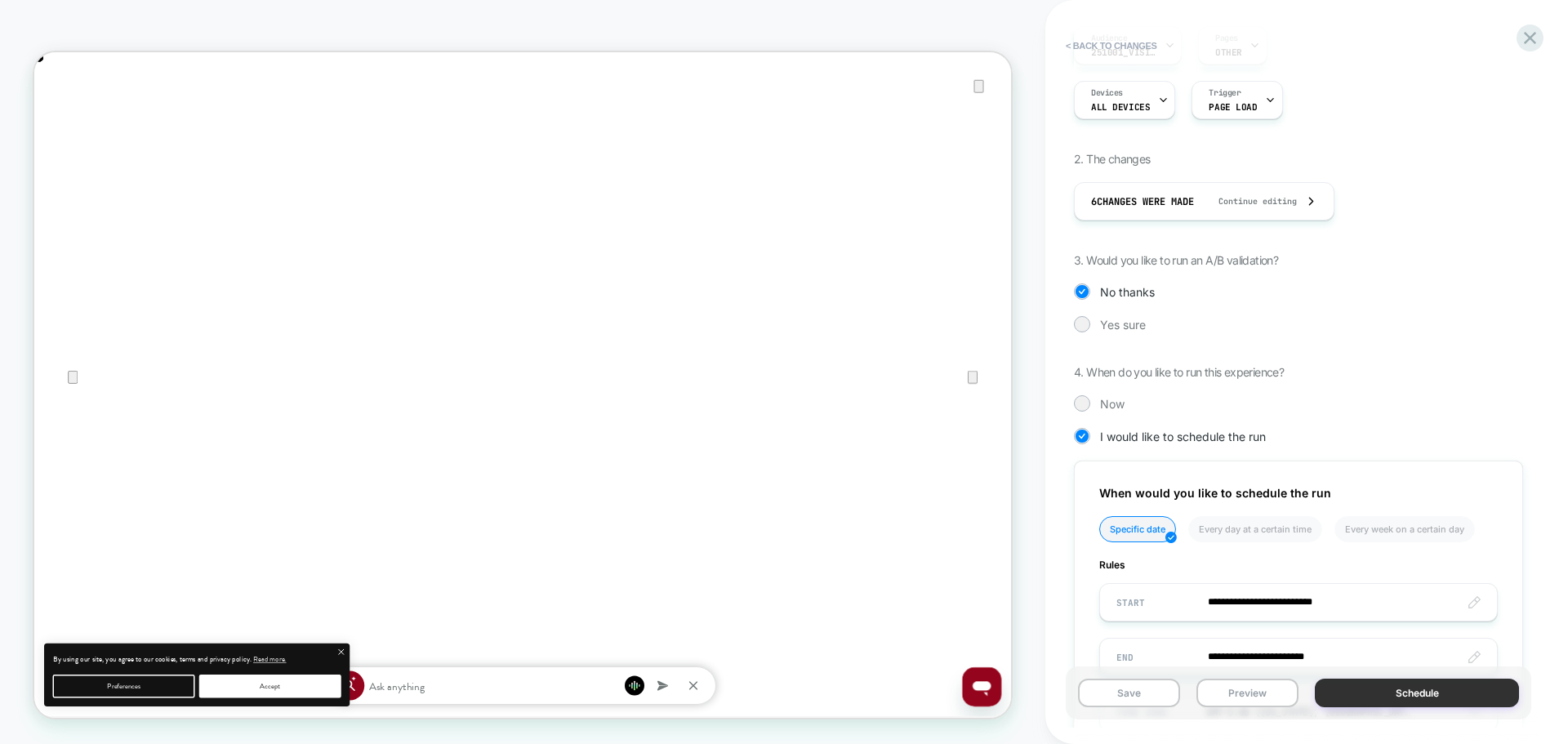
click at [1335, 696] on button "Schedule" at bounding box center [1417, 693] width 204 height 29
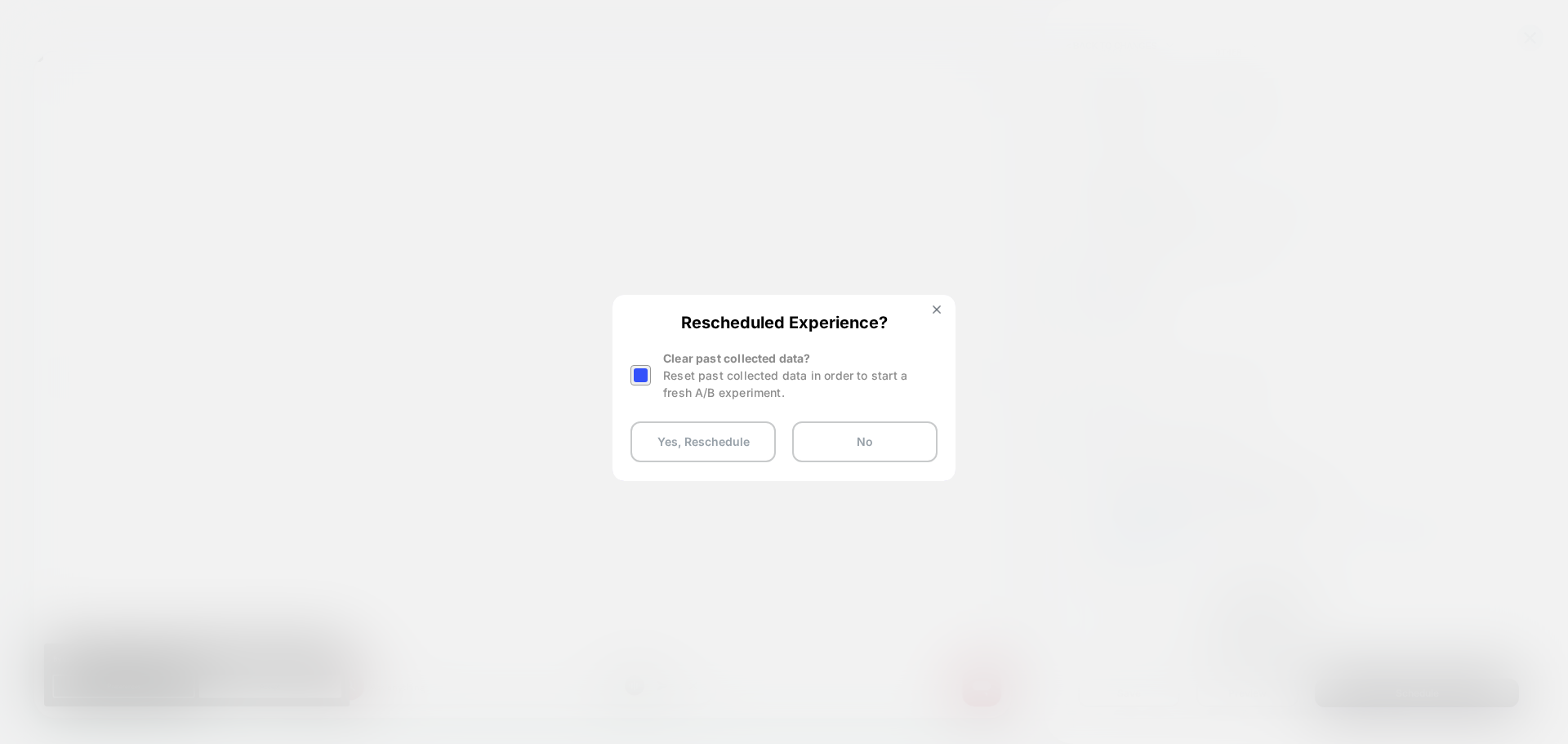
click at [646, 375] on div at bounding box center [641, 375] width 20 height 20
click at [698, 437] on button "Yes, Reschedule" at bounding box center [703, 442] width 145 height 41
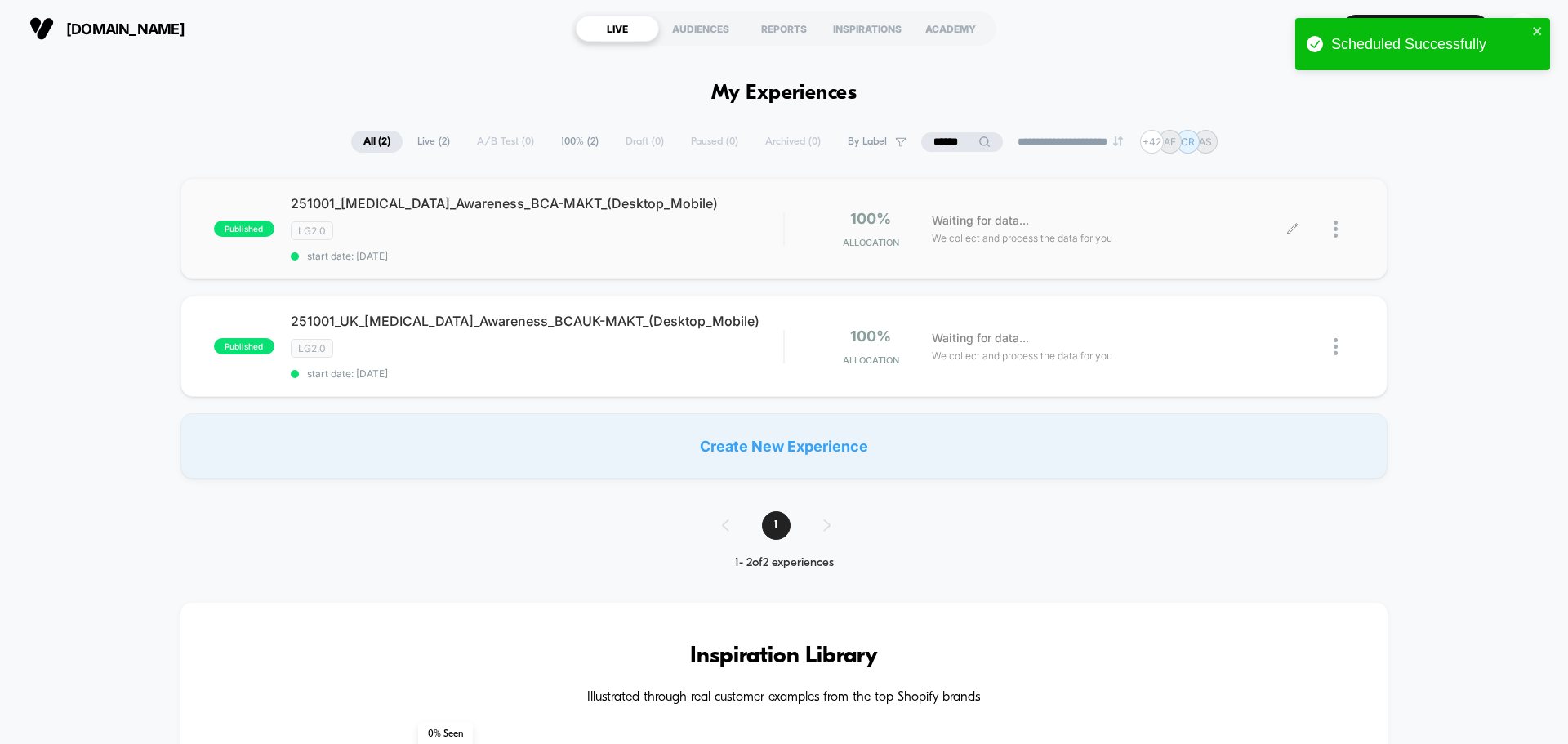
click at [1340, 219] on div at bounding box center [1343, 229] width 20 height 38
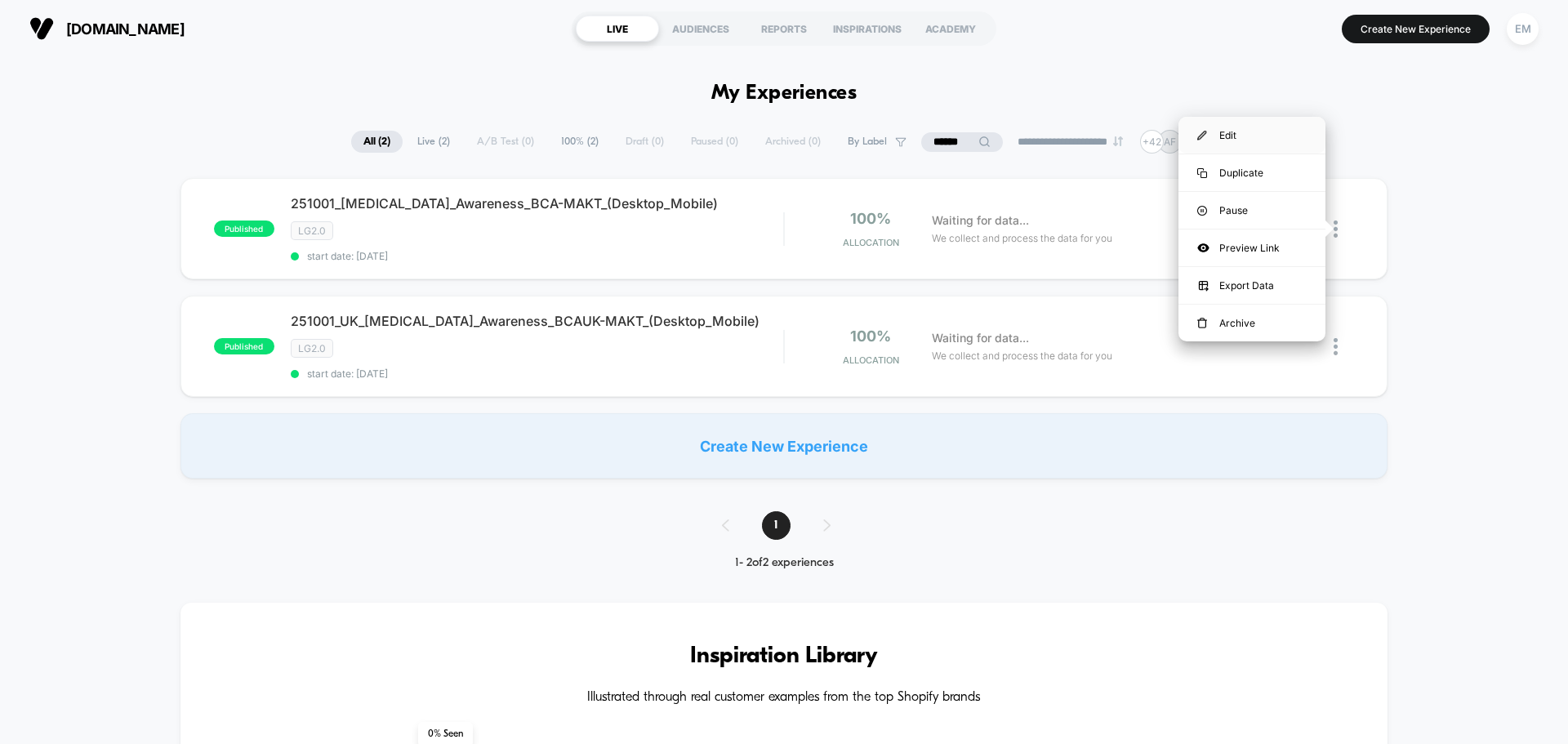
click at [1231, 129] on div "Edit" at bounding box center [1251, 135] width 147 height 37
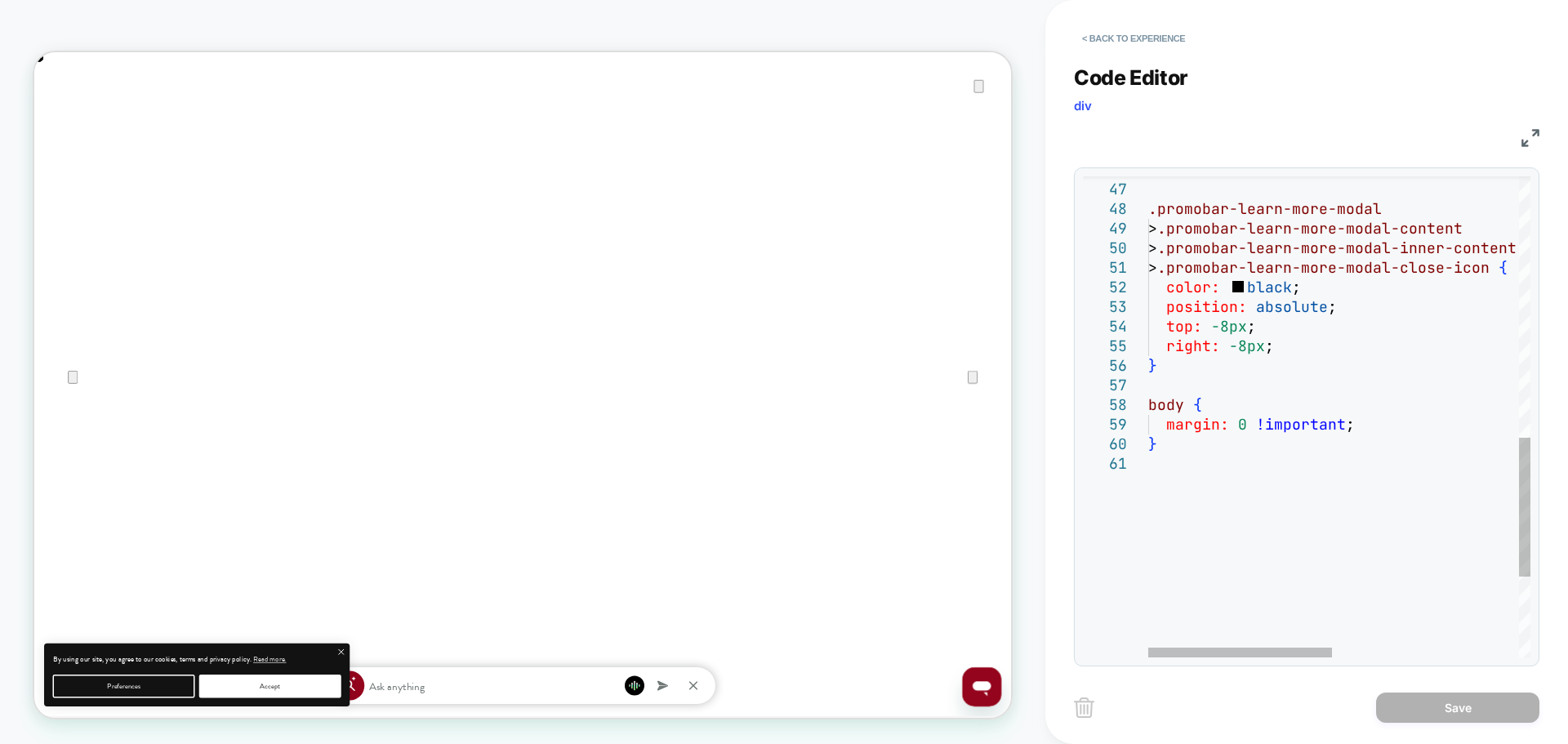
scroll to position [0, 1303]
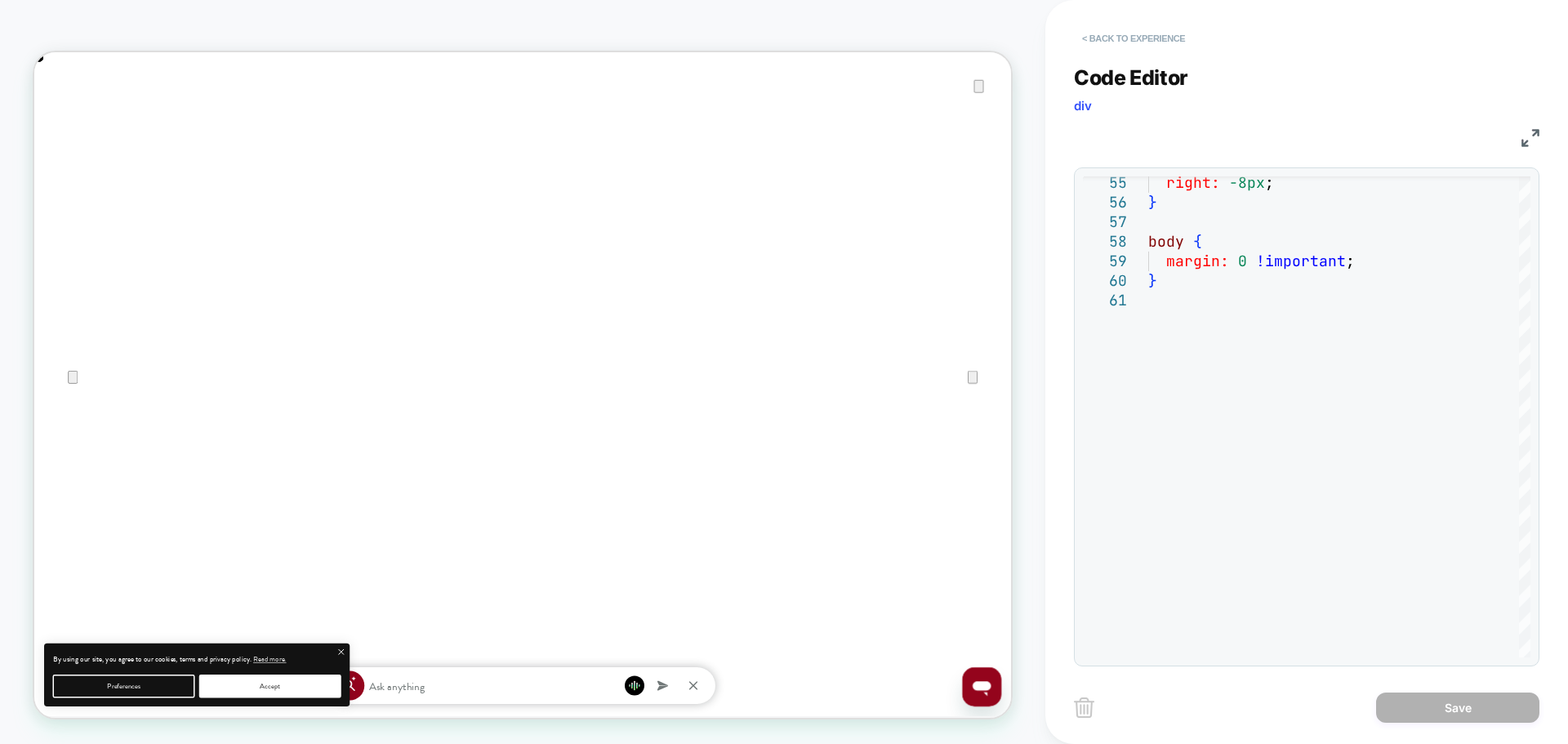
click at [1093, 35] on button "< Back to experience" at bounding box center [1133, 37] width 119 height 26
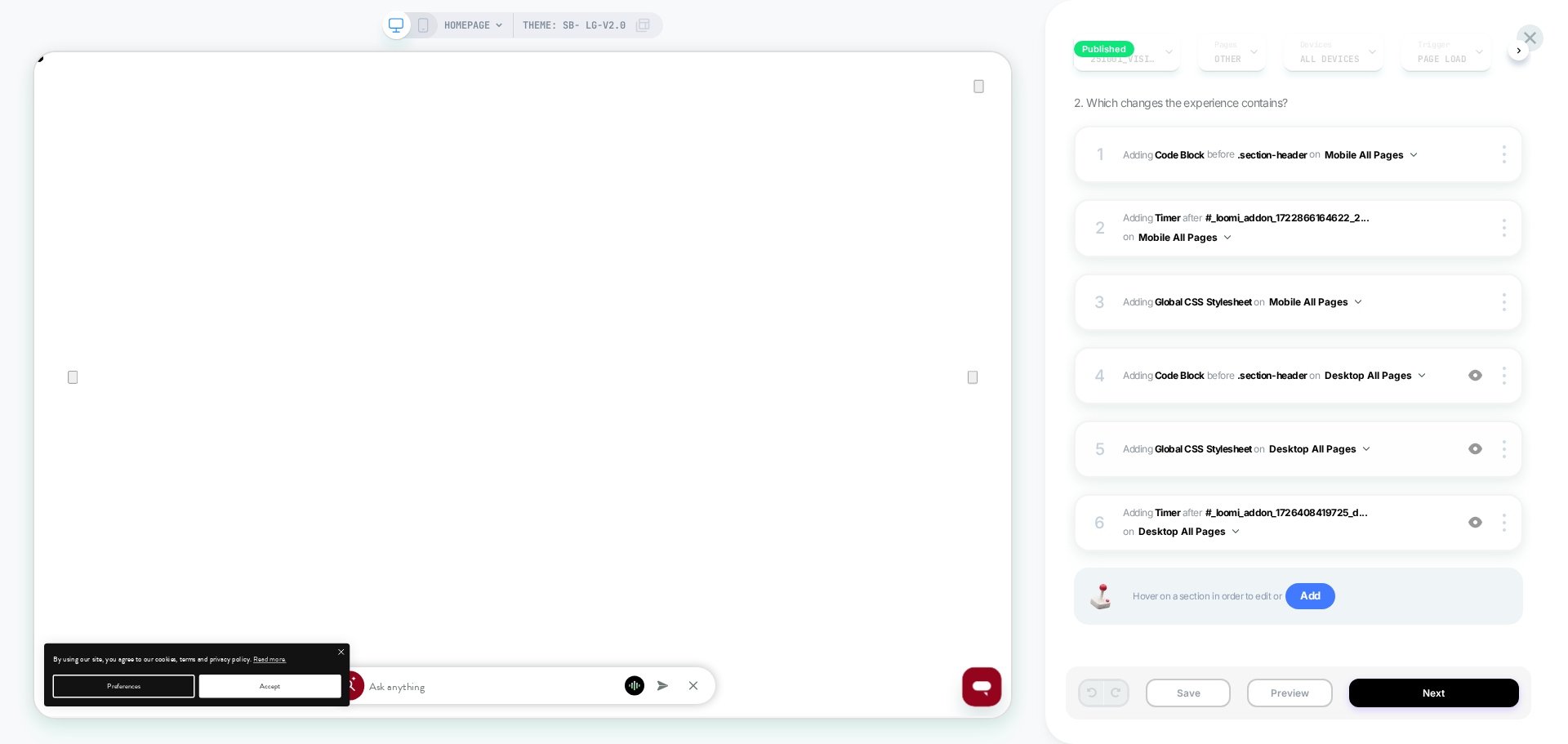
scroll to position [217, 0]
click at [1475, 519] on img at bounding box center [1475, 519] width 14 height 14
click at [417, 22] on icon at bounding box center [422, 25] width 14 height 14
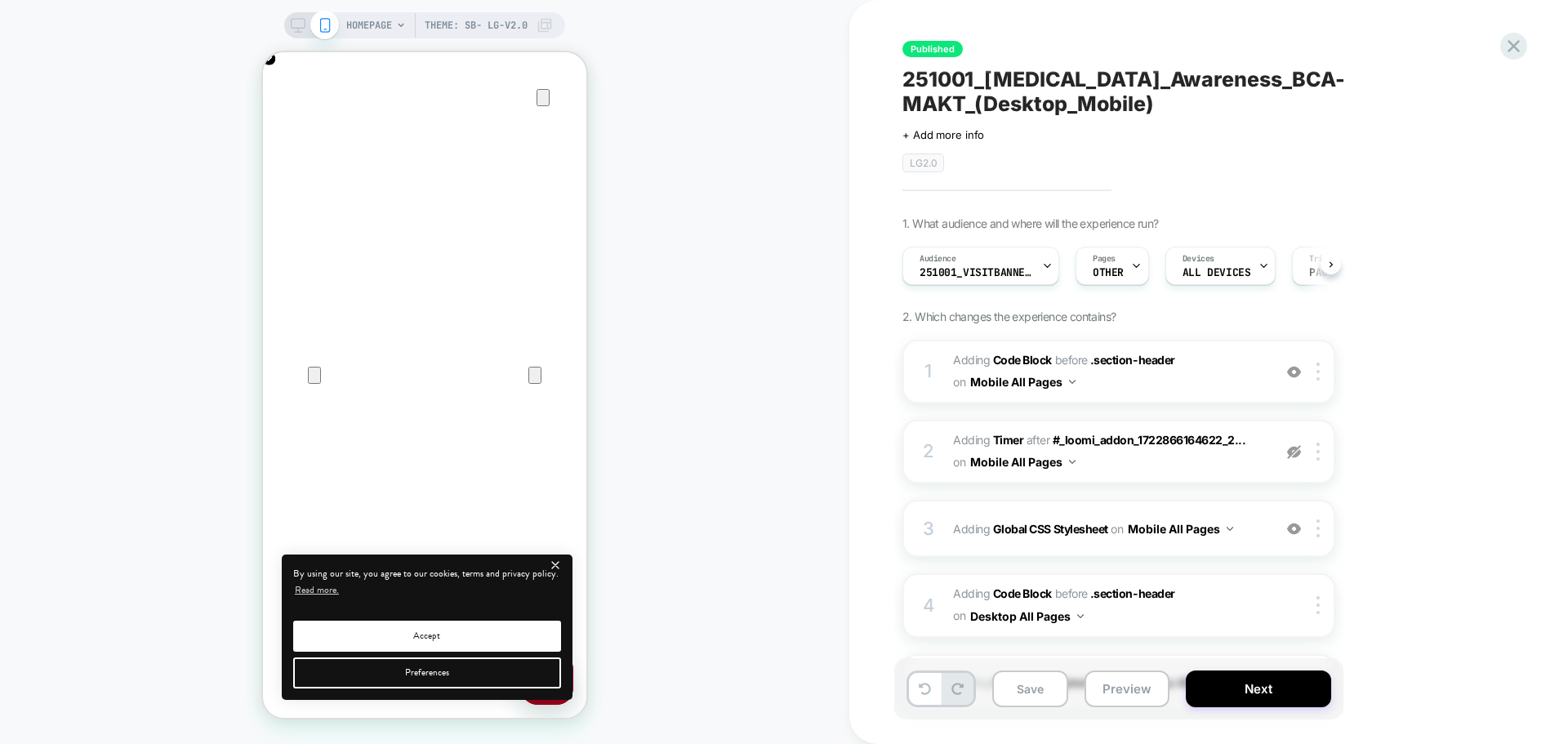
scroll to position [0, 1]
click at [1223, 692] on button "Next" at bounding box center [1258, 688] width 145 height 37
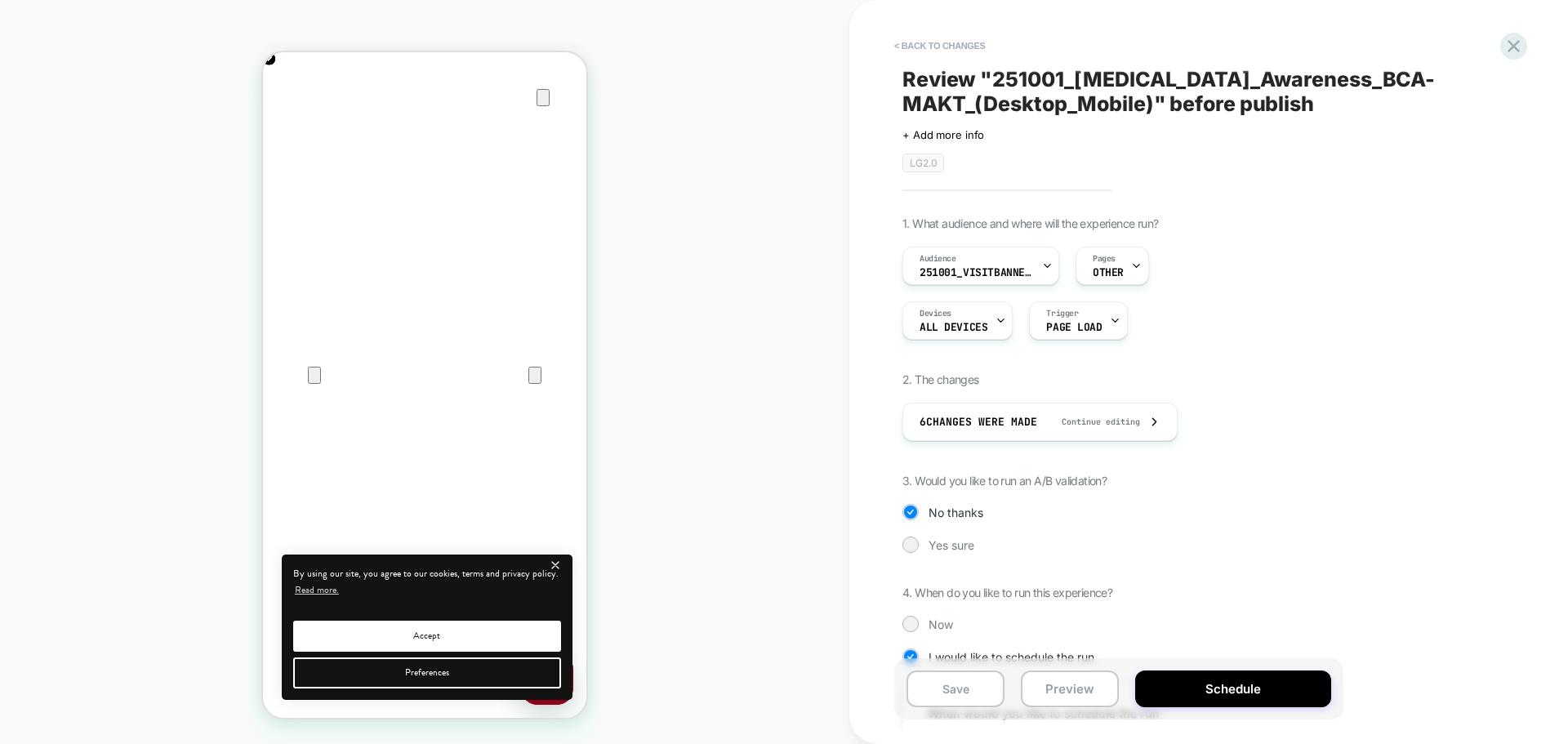
scroll to position [347, 0]
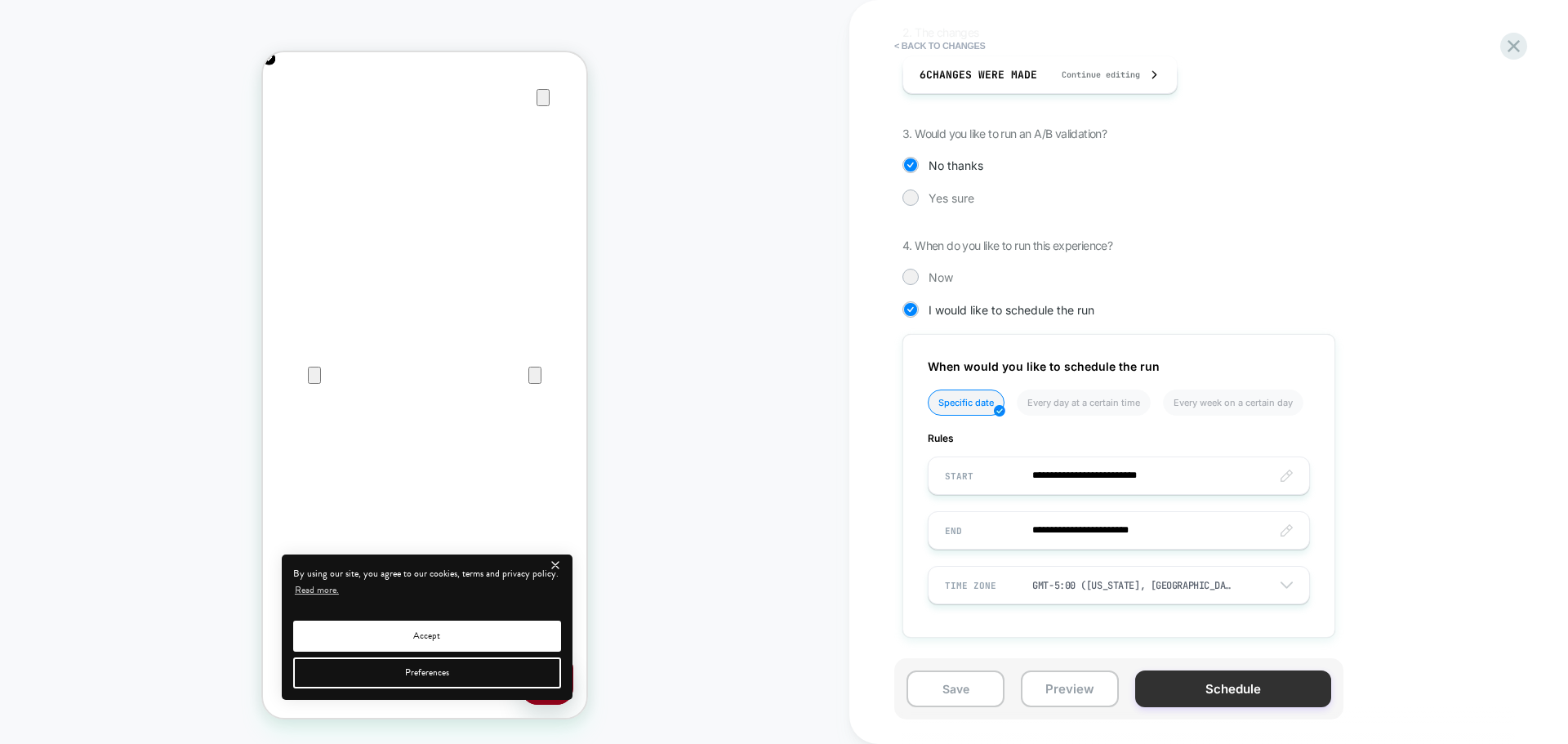
click at [1187, 698] on button "Schedule" at bounding box center [1233, 688] width 196 height 37
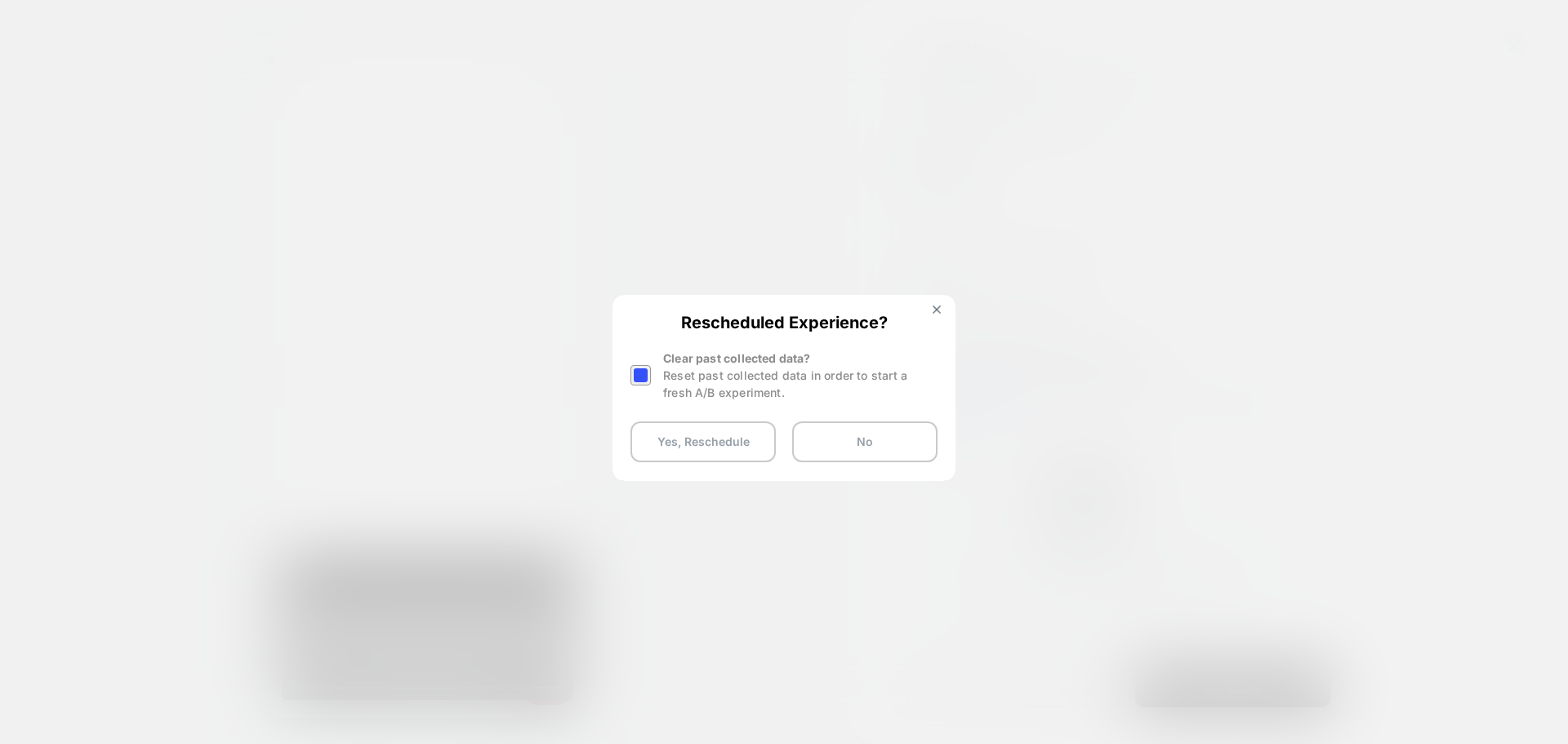
click at [639, 377] on div at bounding box center [641, 375] width 20 height 20
click at [672, 433] on button "Yes, Reschedule" at bounding box center [703, 442] width 145 height 41
